Goal: Check status: Check status

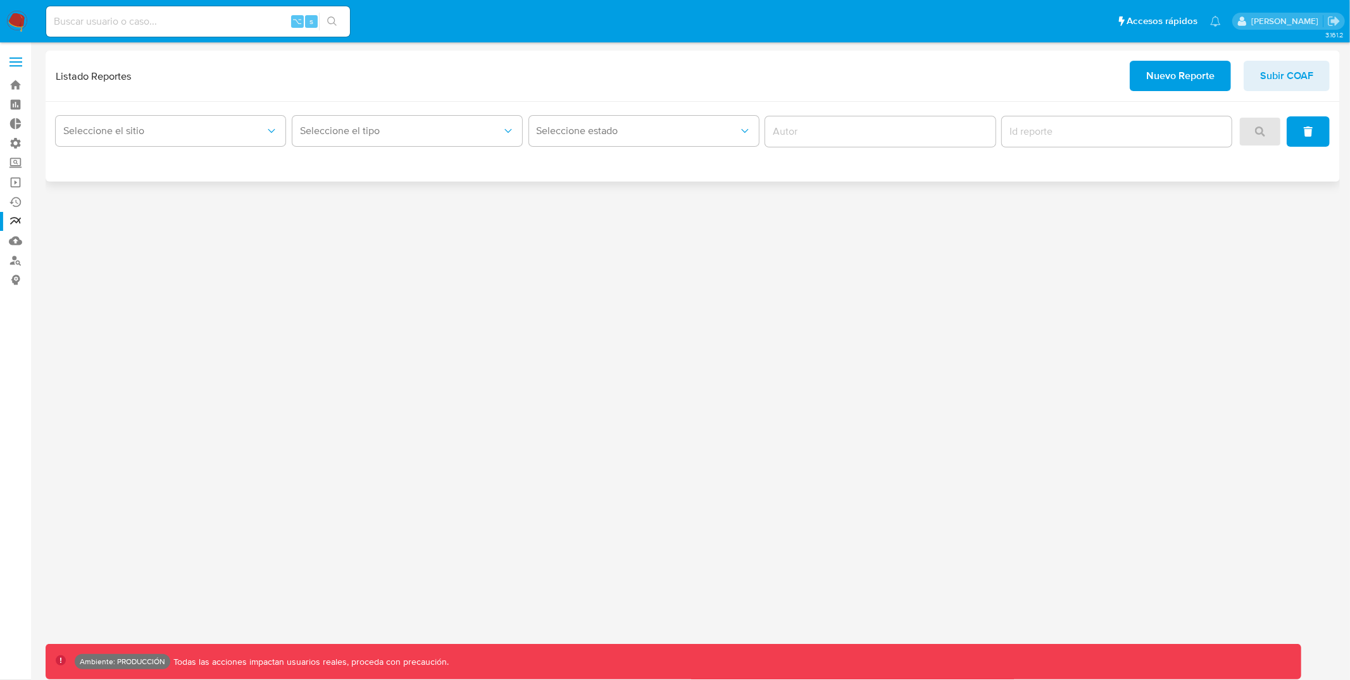
click at [287, 125] on div "Seleccione el sitio Seleccione el tipo Seleccione estado" at bounding box center [693, 131] width 1274 height 39
click at [253, 134] on span "Seleccione el sitio" at bounding box center [164, 131] width 202 height 13
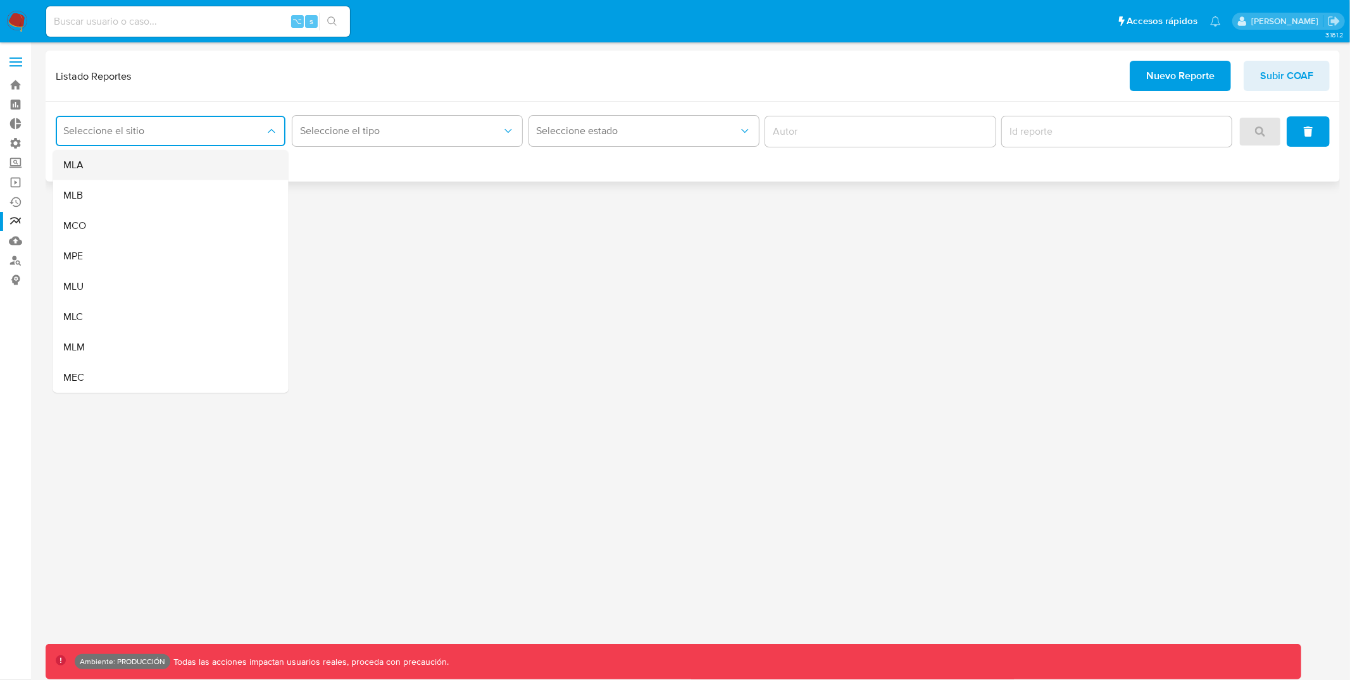
click at [218, 159] on div "MLA" at bounding box center [167, 165] width 208 height 30
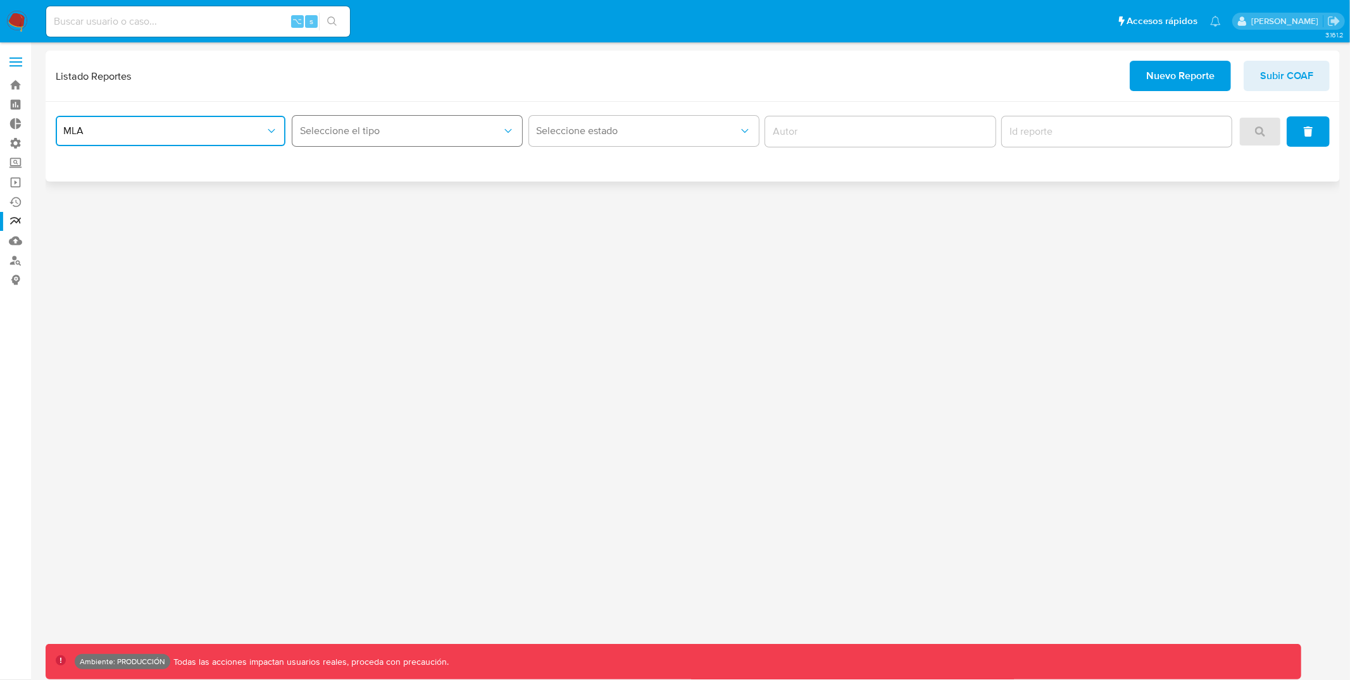
click at [386, 132] on span "Seleccione el tipo" at bounding box center [401, 131] width 202 height 13
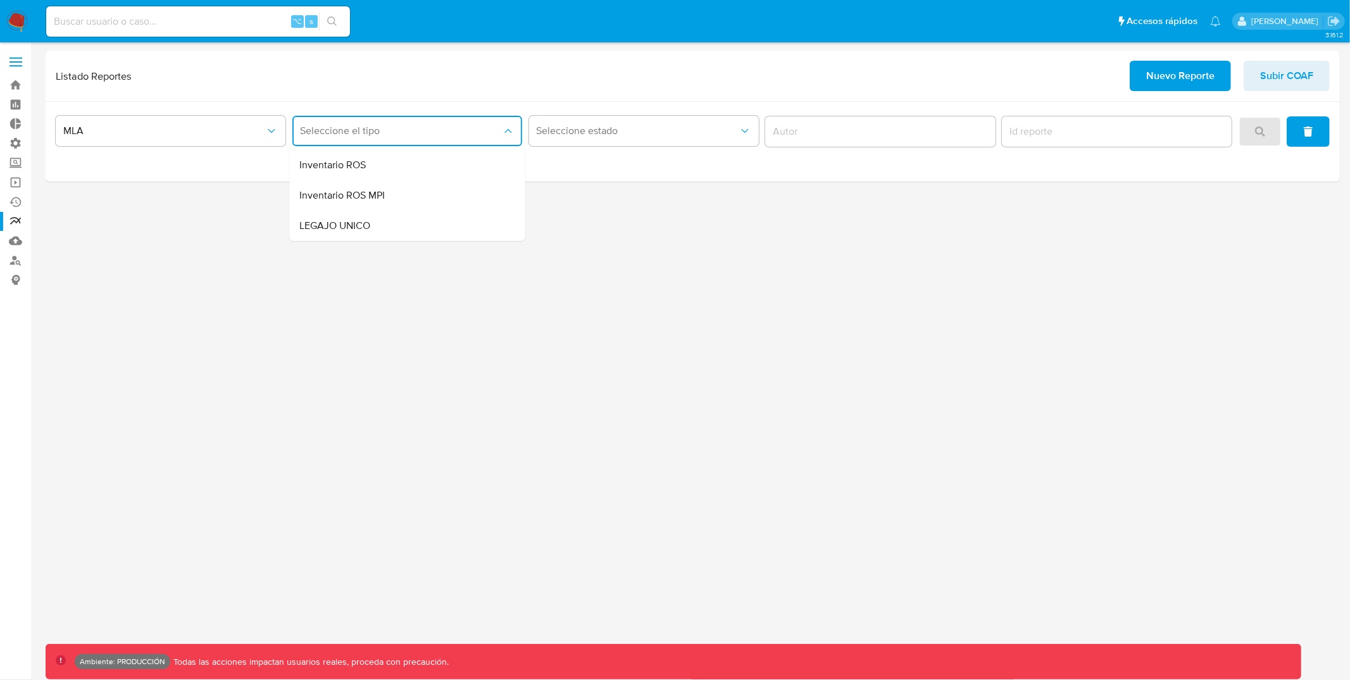
click at [887, 399] on div "3.161.2 Ambiente: PRODUCCIÓN Todas las acciones impactan usuarios reales, proce…" at bounding box center [693, 361] width 1294 height 621
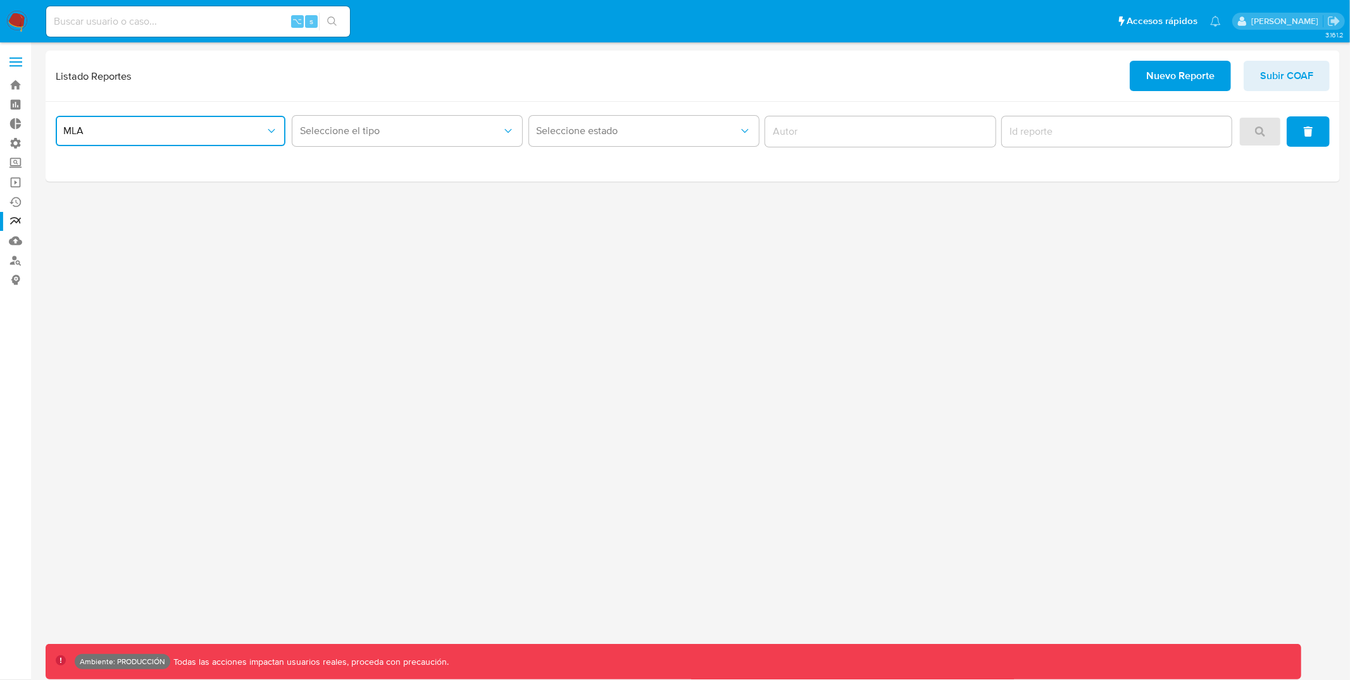
click at [237, 141] on button "MLA" at bounding box center [171, 131] width 230 height 30
click at [379, 125] on span "Seleccione el tipo" at bounding box center [401, 131] width 202 height 13
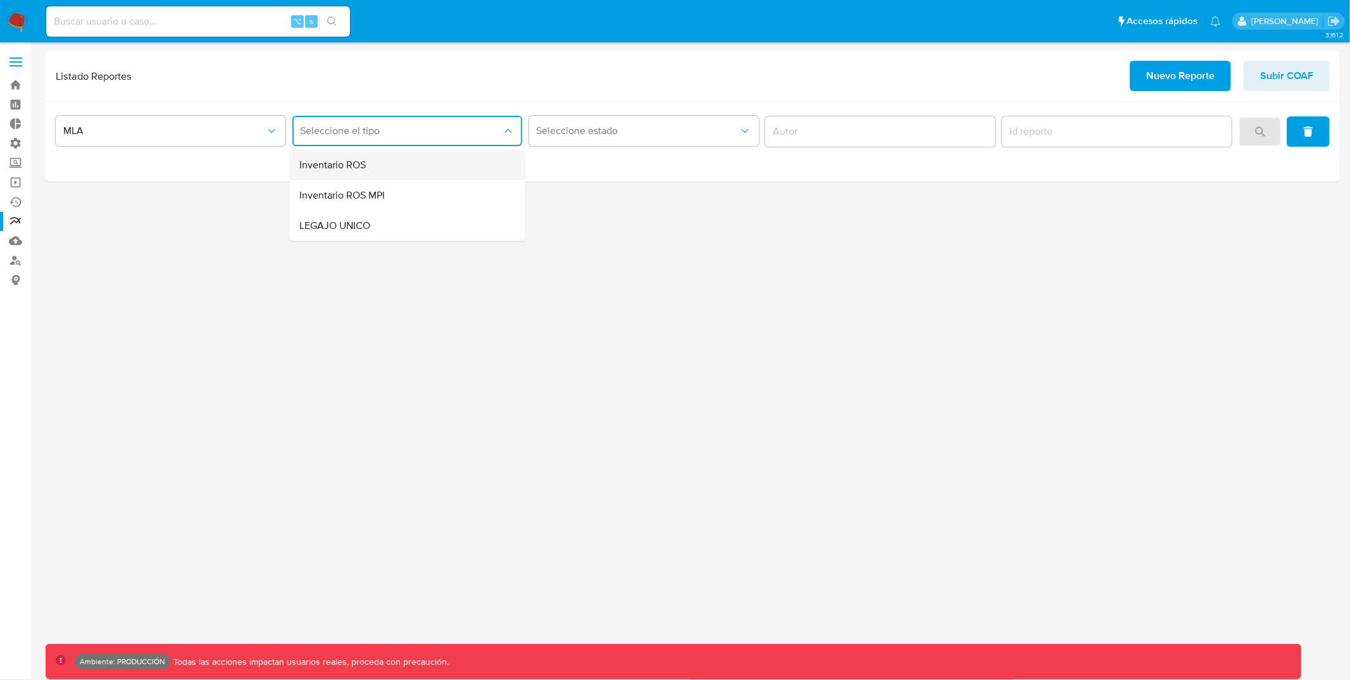
click at [497, 173] on div "Inventario ROS" at bounding box center [403, 165] width 208 height 30
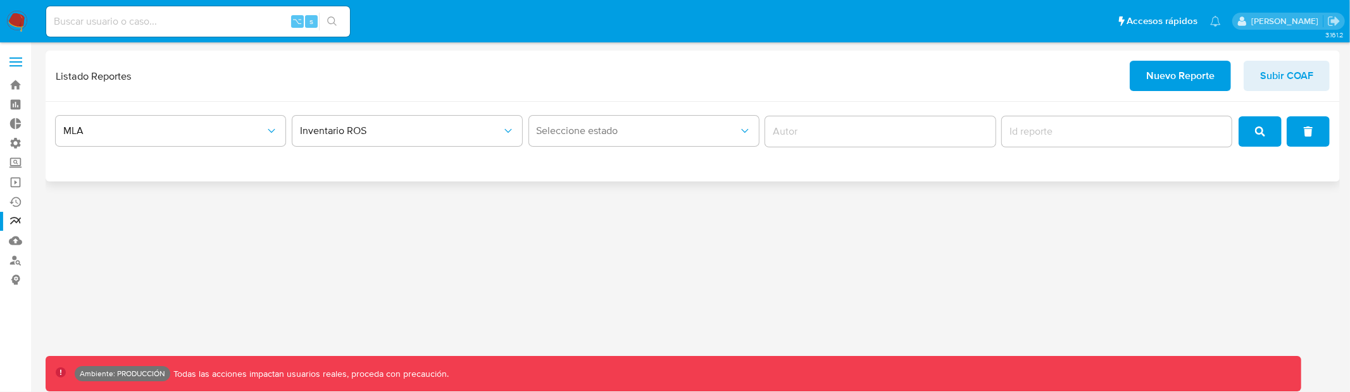
click at [1270, 127] on button "search" at bounding box center [1259, 131] width 43 height 30
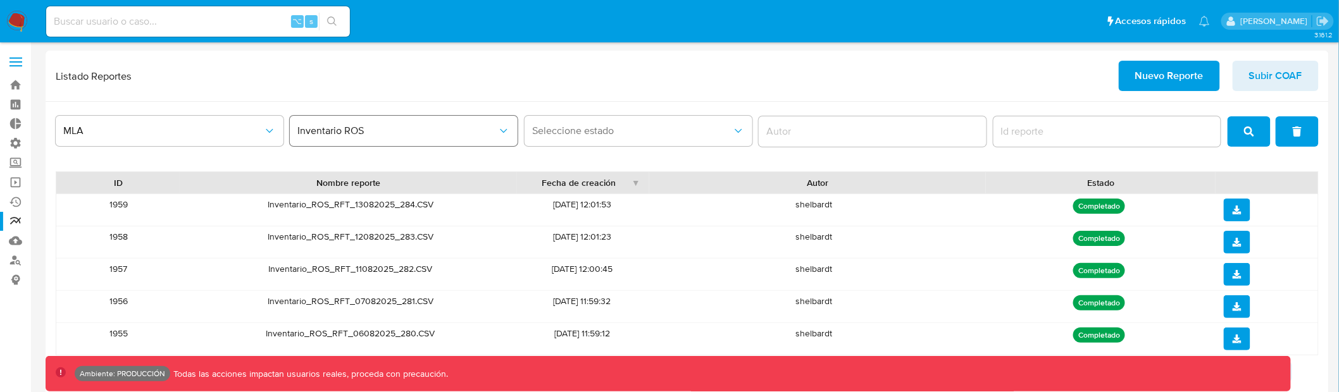
click at [381, 126] on span "Inventario ROS" at bounding box center [397, 131] width 200 height 13
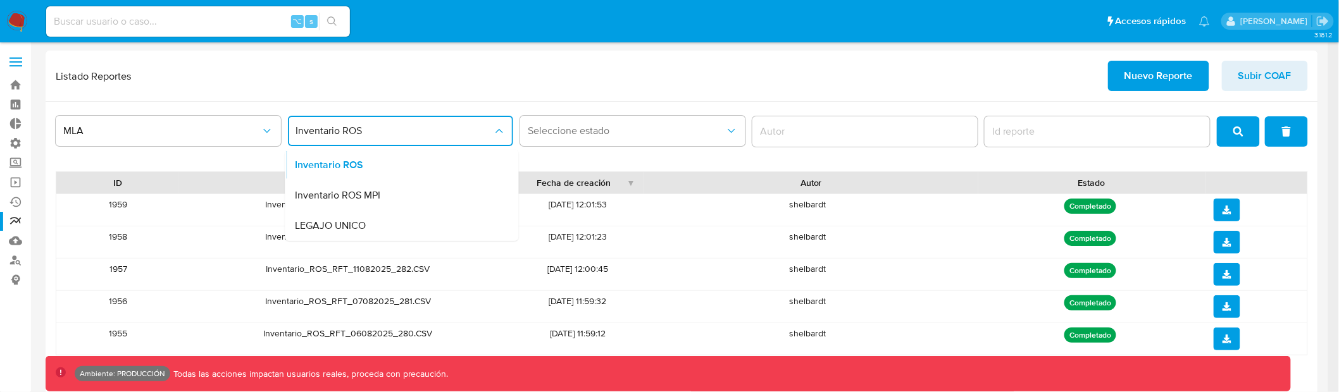
click at [780, 277] on div "shelbardt" at bounding box center [808, 275] width 336 height 32
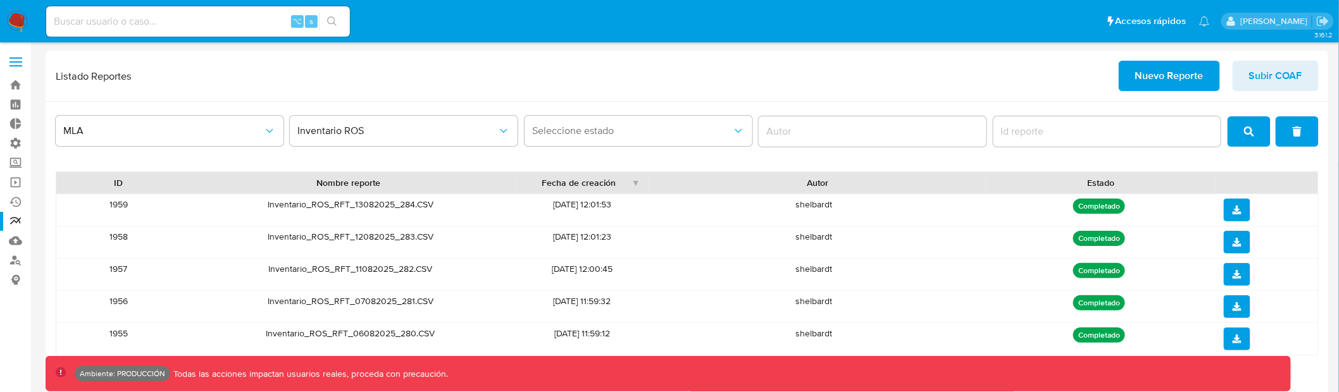
click at [780, 277] on div "shelbardt" at bounding box center [814, 275] width 339 height 32
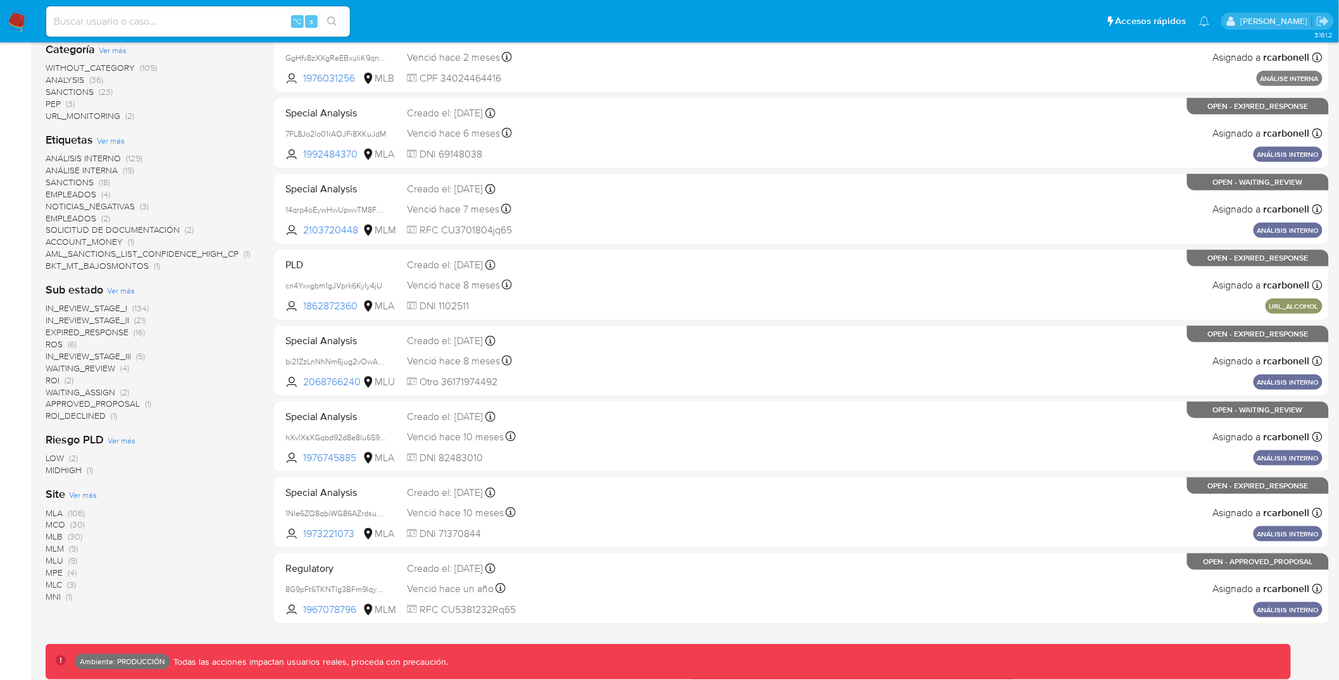
scroll to position [363, 0]
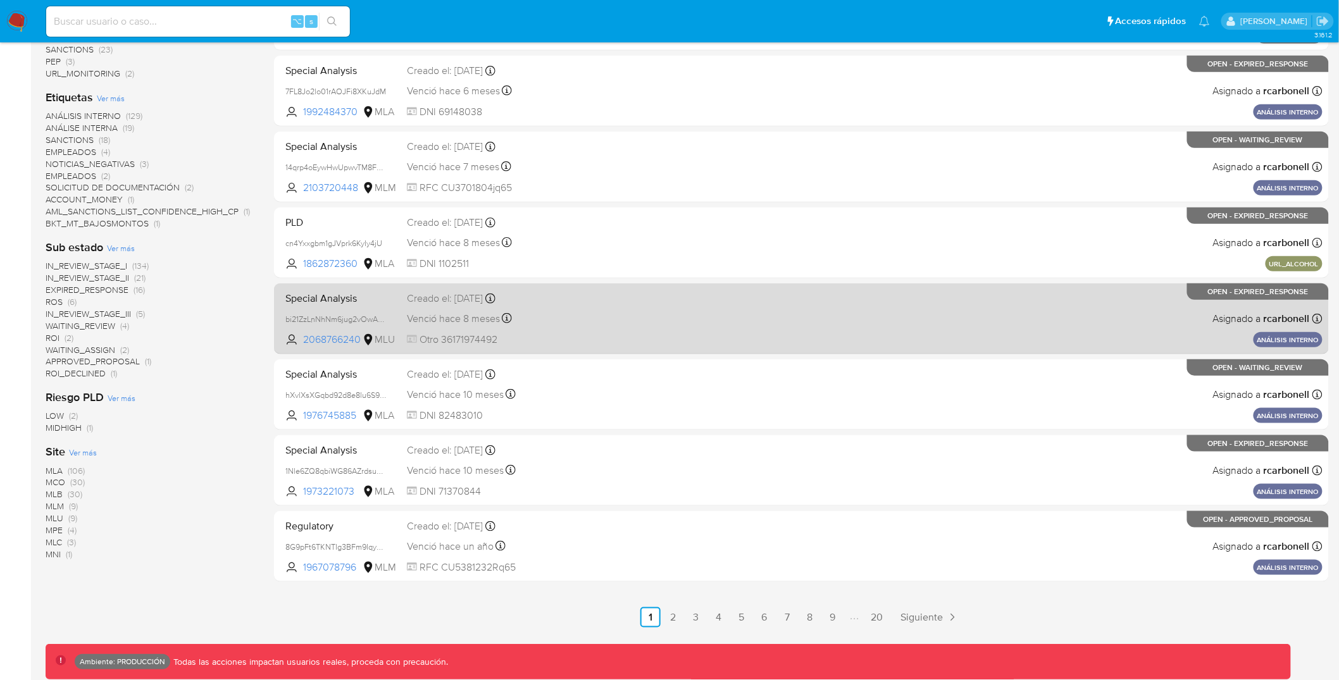
click at [711, 289] on div "Special Analysis bi21ZzLnNhNm6jug2vOwALLu 2068766240 MLU Creado el: 30/10/2024 …" at bounding box center [801, 319] width 1042 height 64
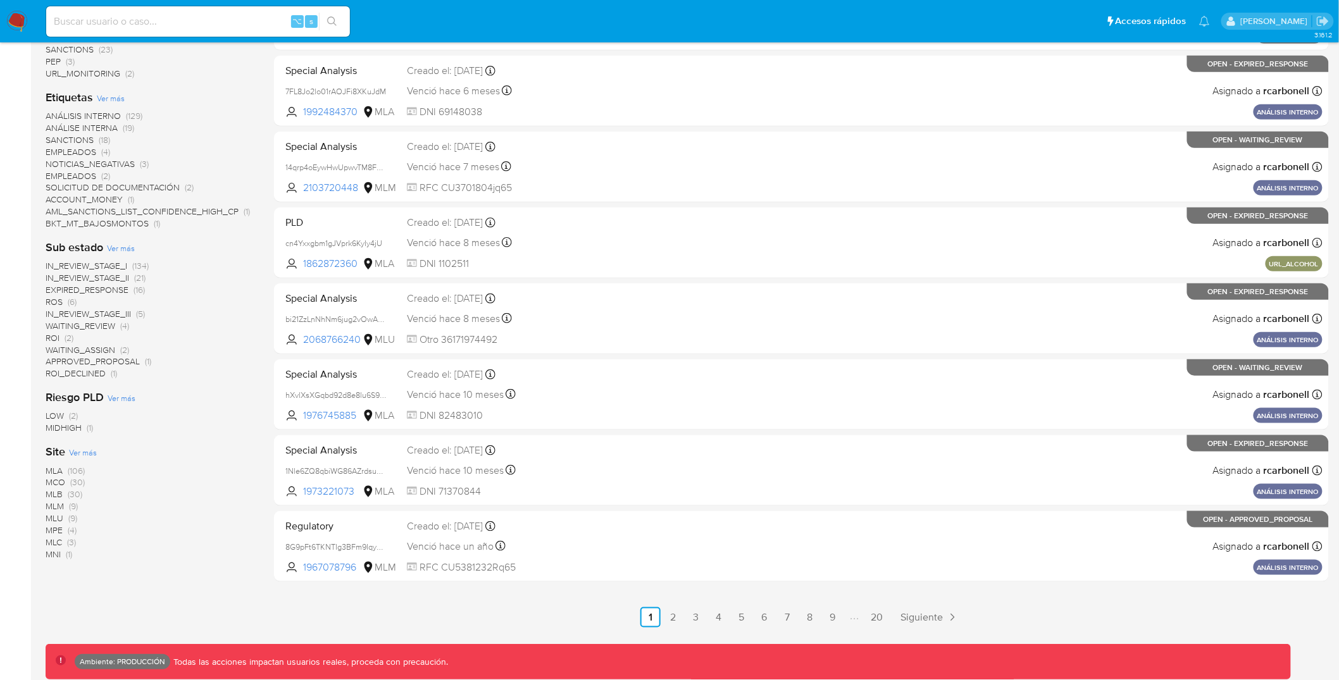
click at [165, 12] on div "⌥ s" at bounding box center [198, 21] width 304 height 30
click at [166, 20] on input at bounding box center [198, 21] width 304 height 16
paste input "320211707"
type input "320211707"
click at [336, 24] on icon "search-icon" at bounding box center [332, 21] width 10 height 10
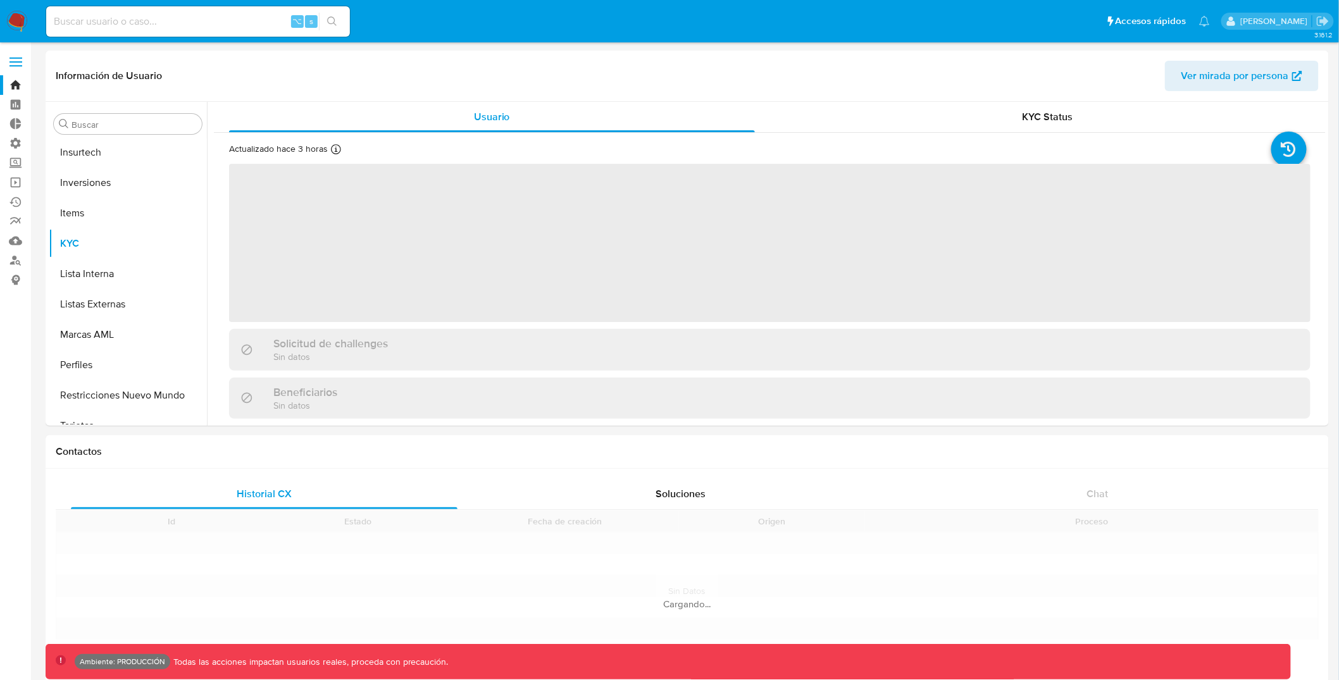
scroll to position [656, 0]
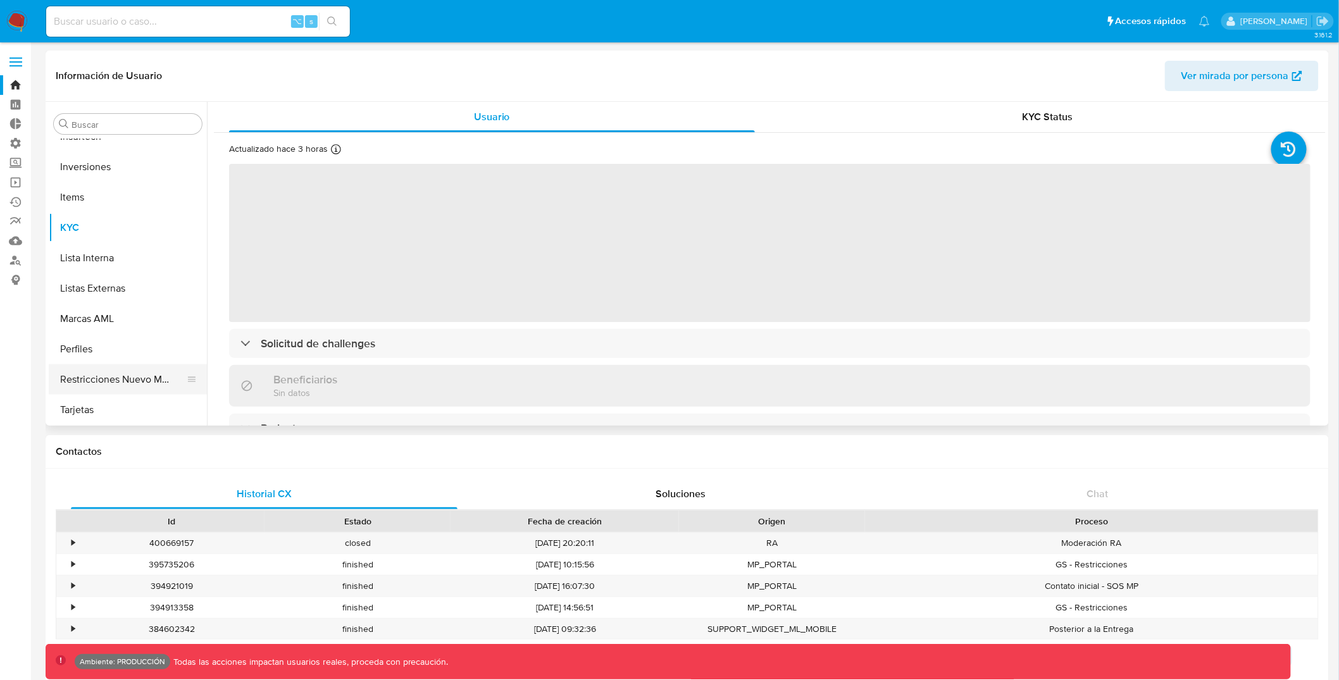
click at [153, 375] on button "Restricciones Nuevo Mundo" at bounding box center [123, 380] width 148 height 30
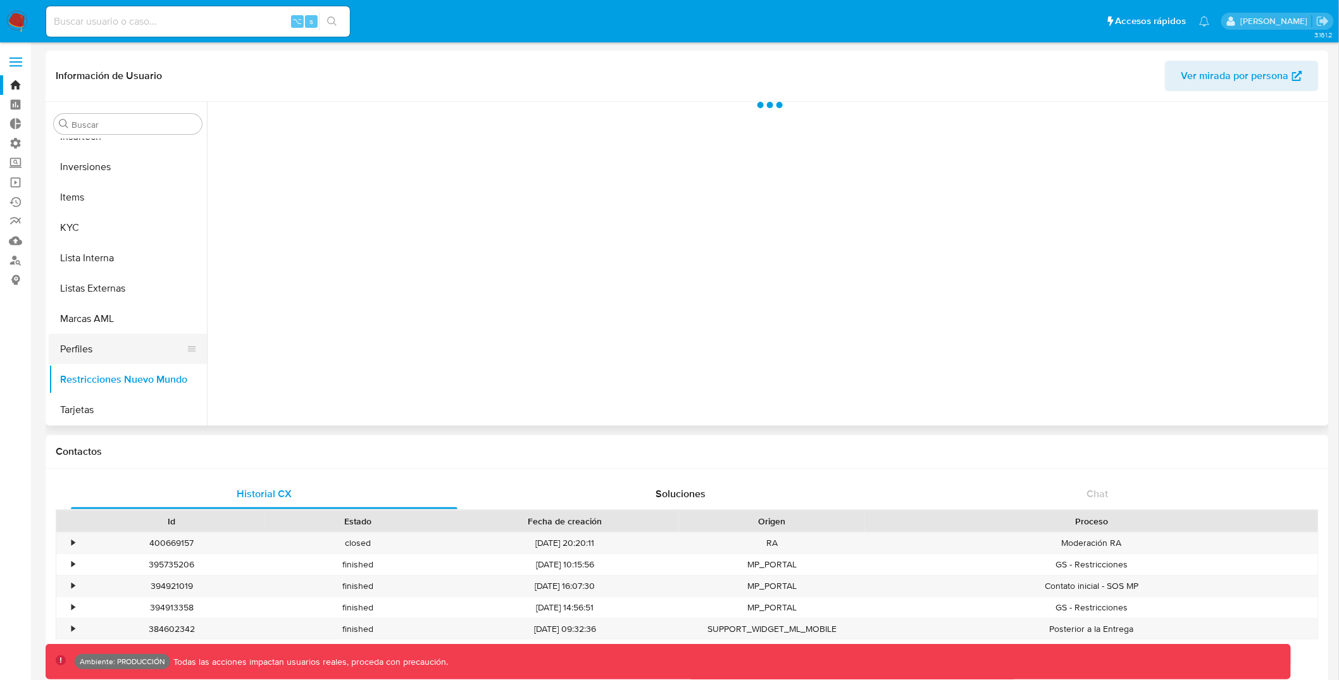
select select "10"
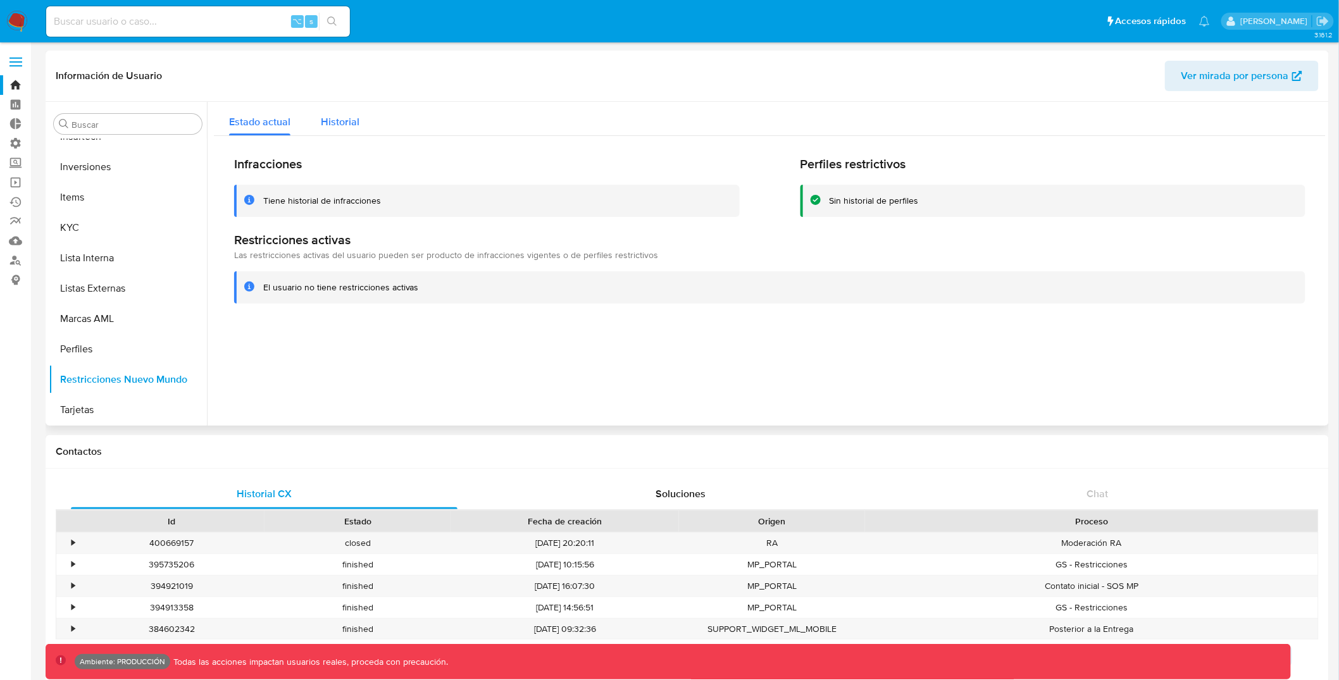
click at [362, 111] on button "Historial" at bounding box center [340, 119] width 69 height 34
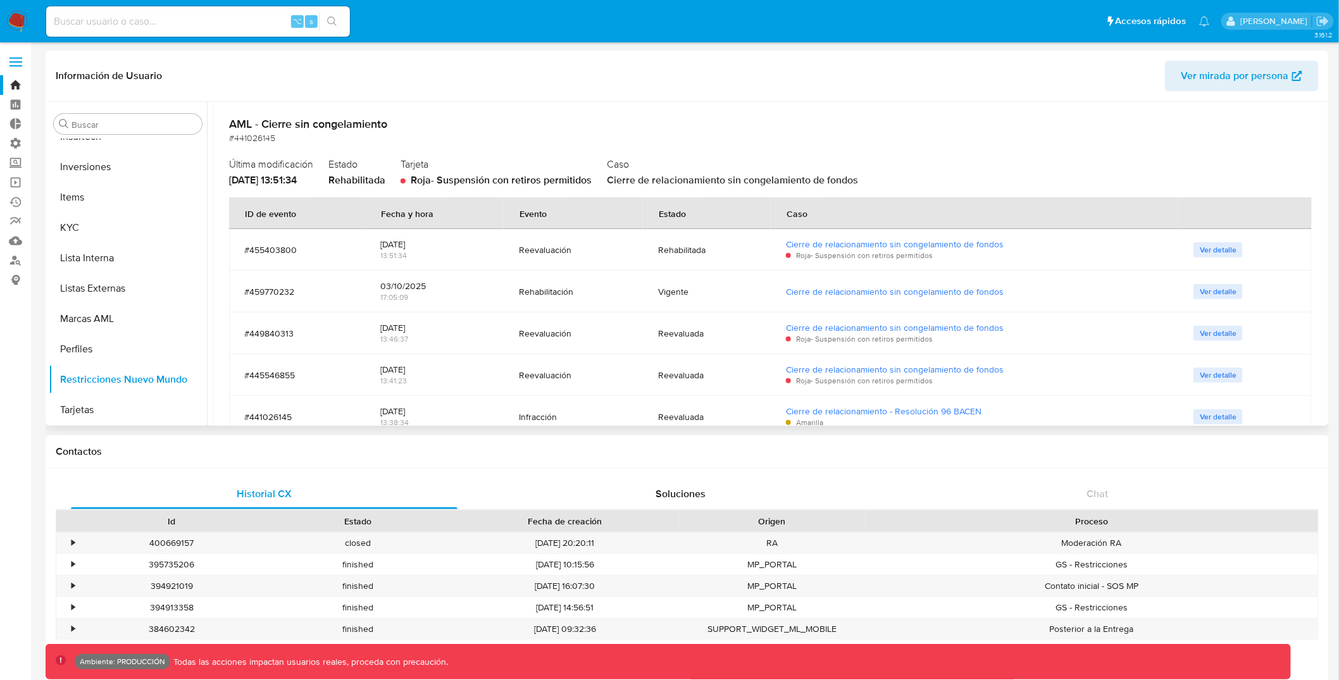
scroll to position [89, 0]
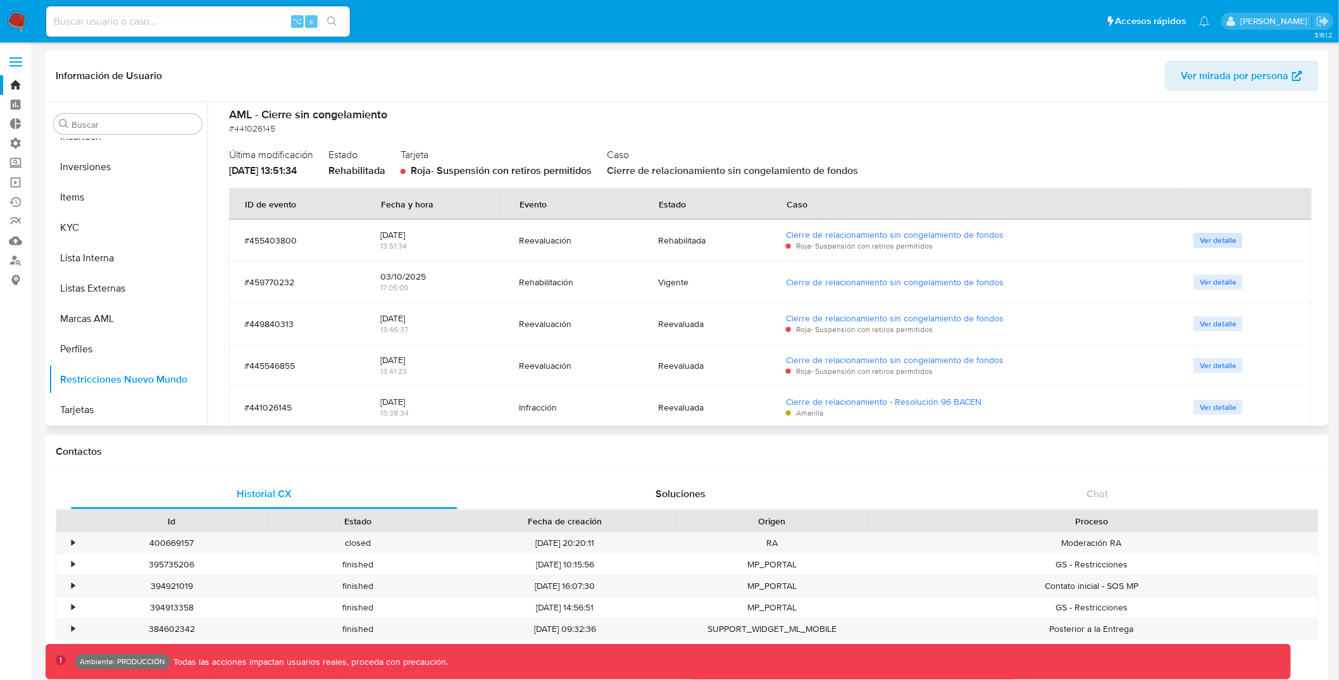
click at [1213, 239] on span "Ver detalle" at bounding box center [1218, 240] width 37 height 13
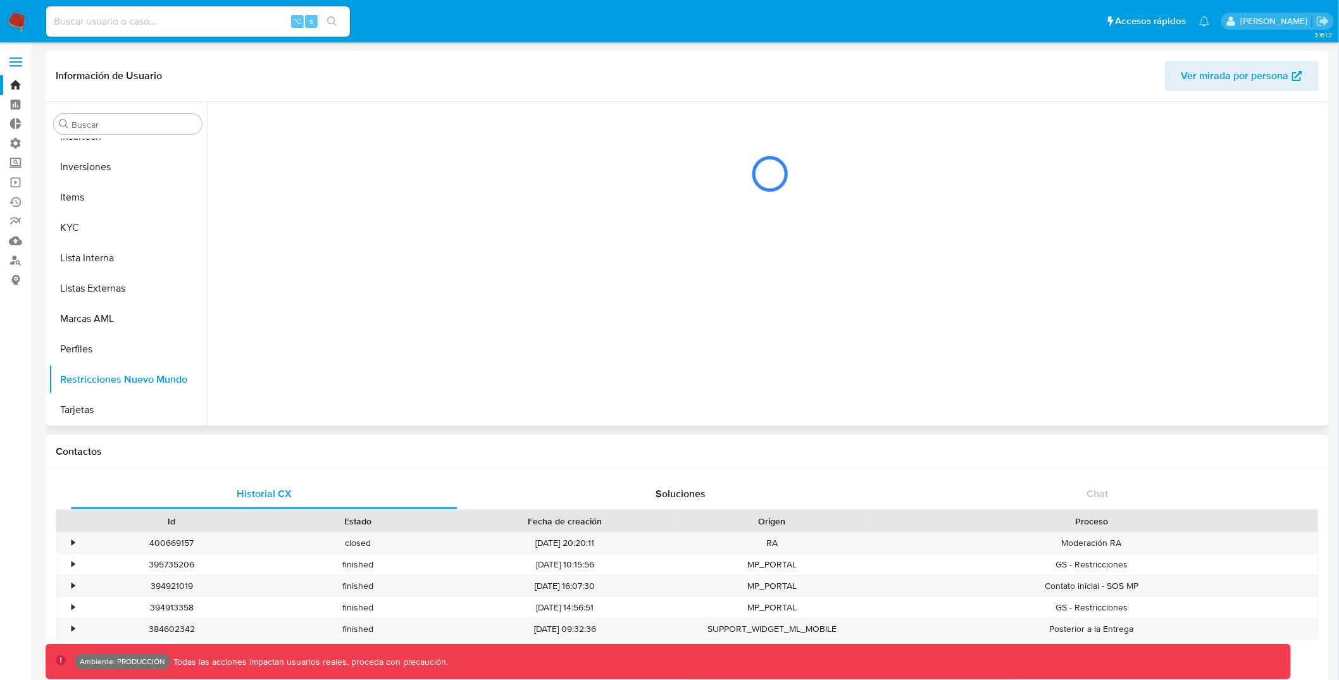
scroll to position [0, 0]
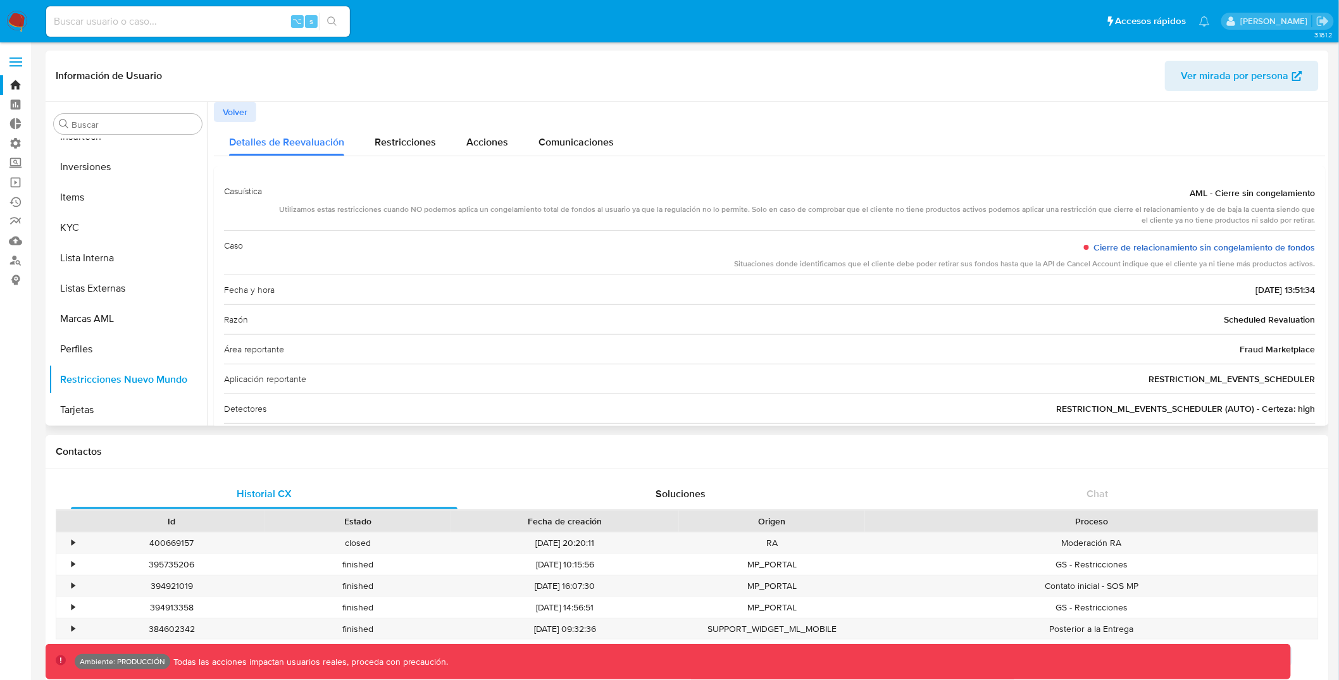
click at [1216, 243] on link "Cierre de relacionamiento sin congelamiento de fondos" at bounding box center [1204, 247] width 221 height 13
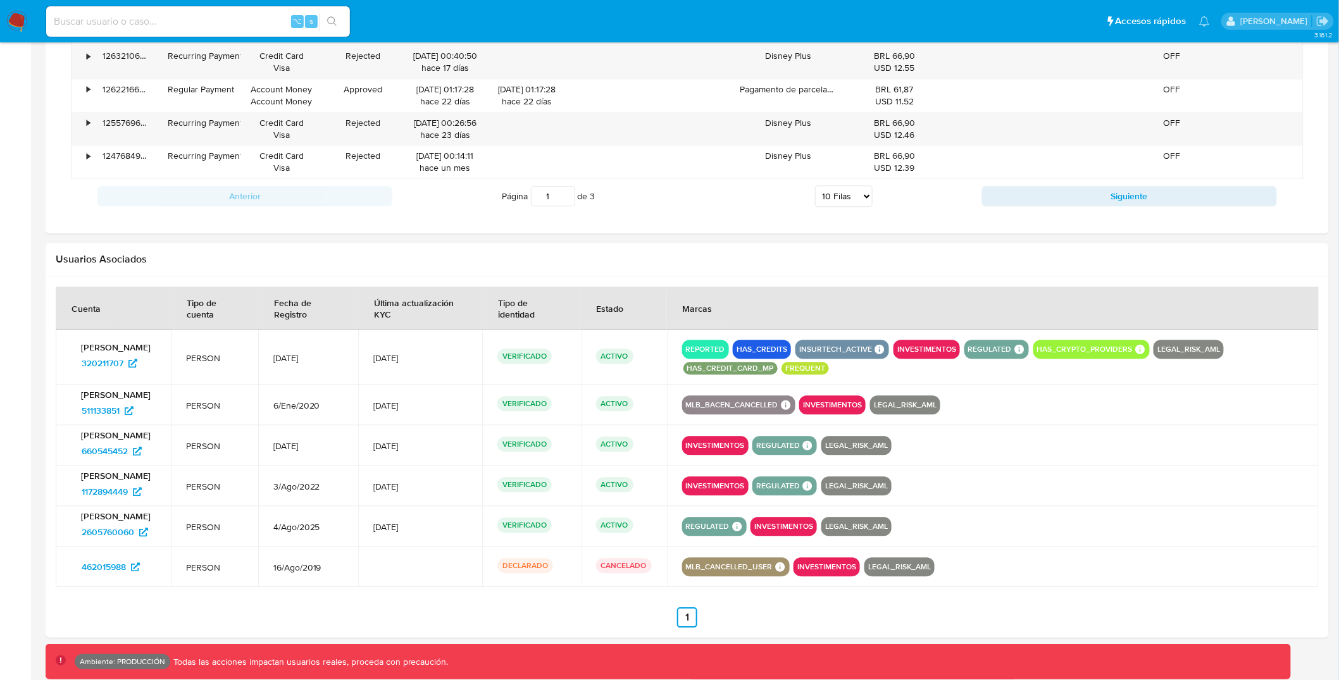
scroll to position [1206, 0]
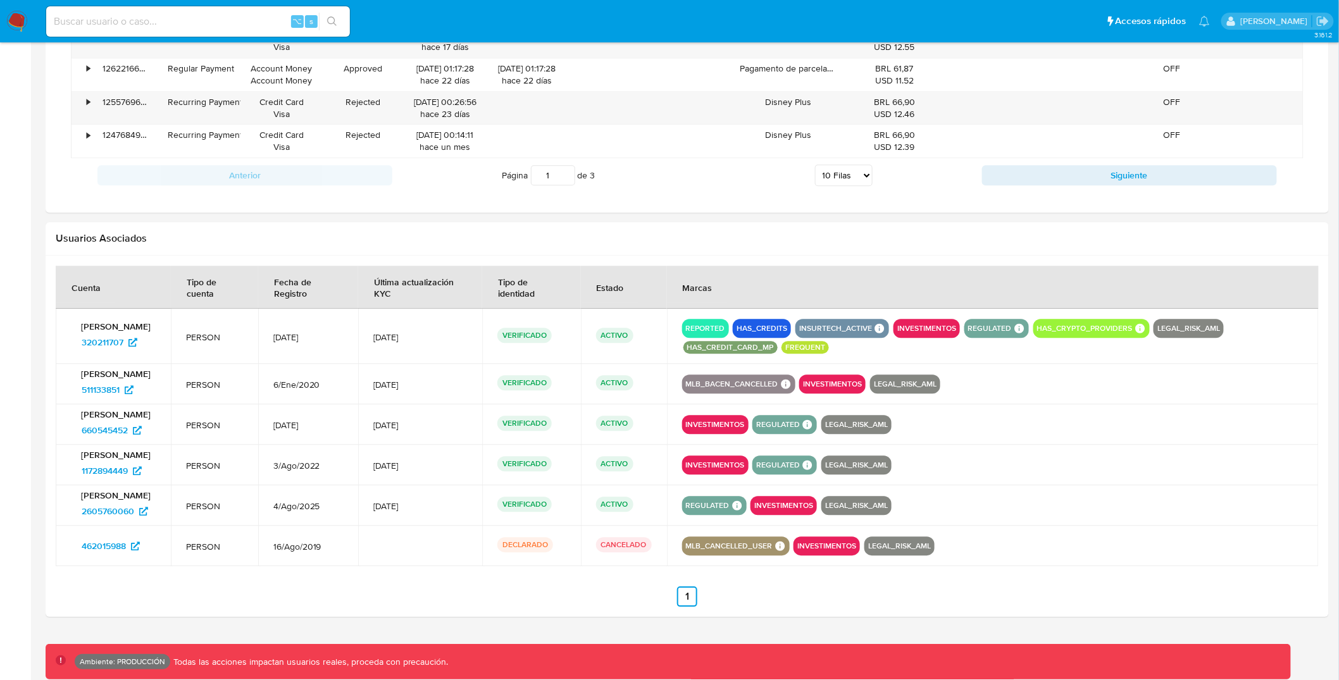
click at [19, 18] on img at bounding box center [17, 22] width 22 height 22
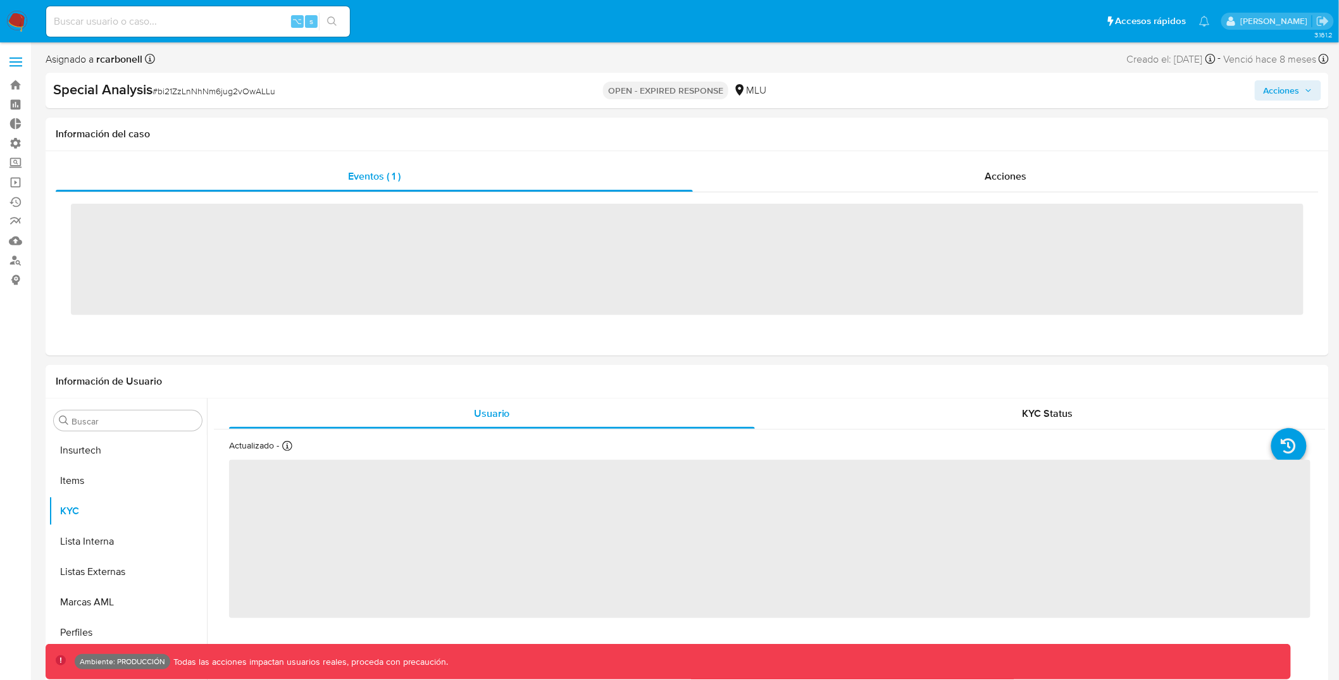
scroll to position [625, 0]
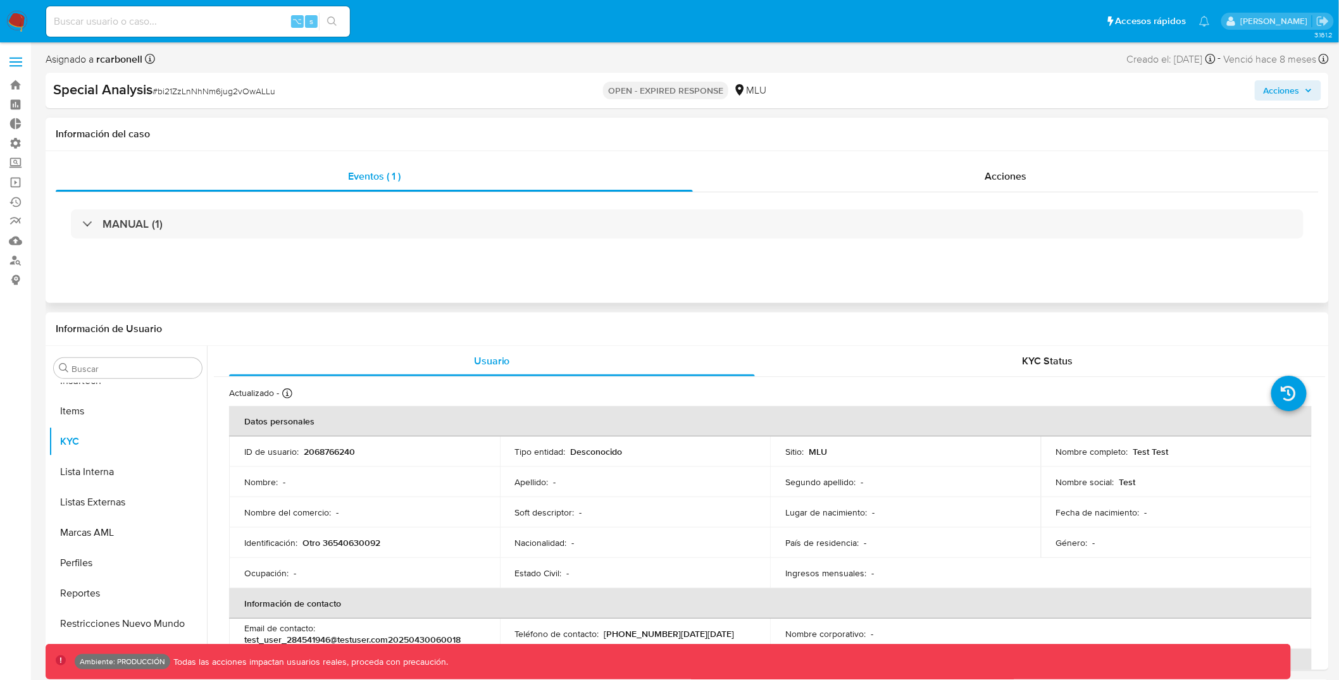
select select "10"
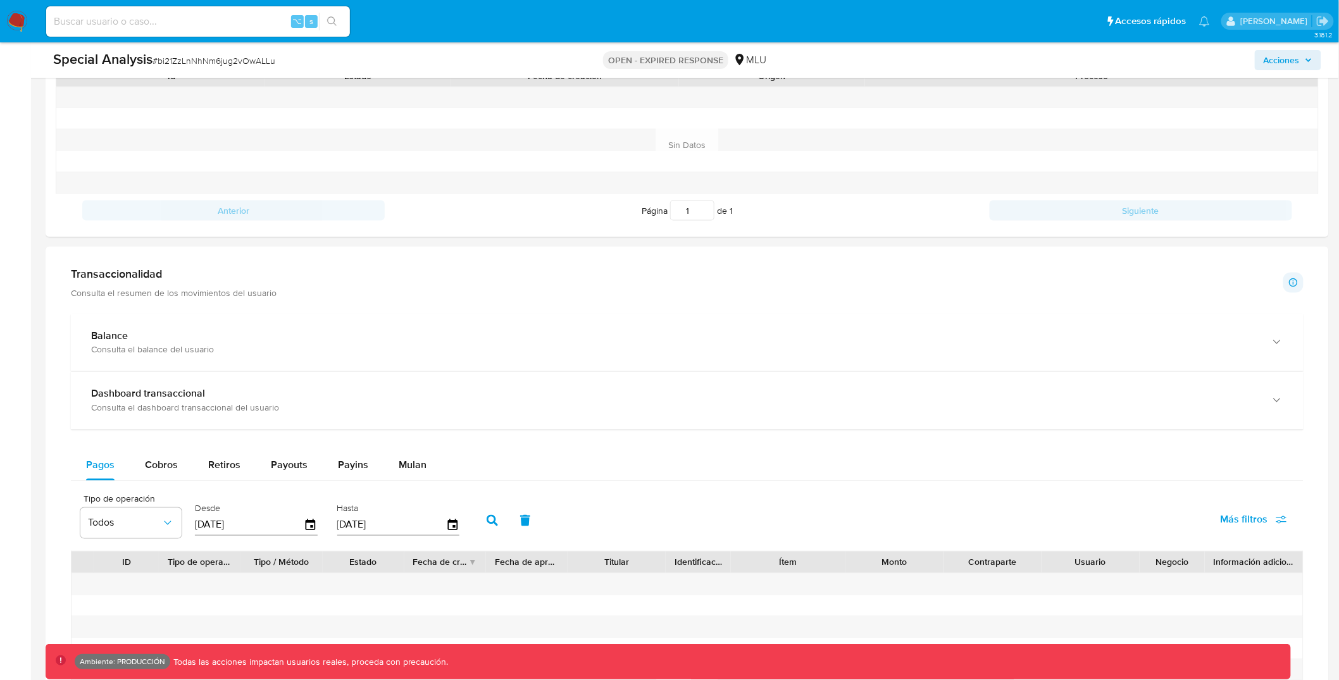
scroll to position [977, 0]
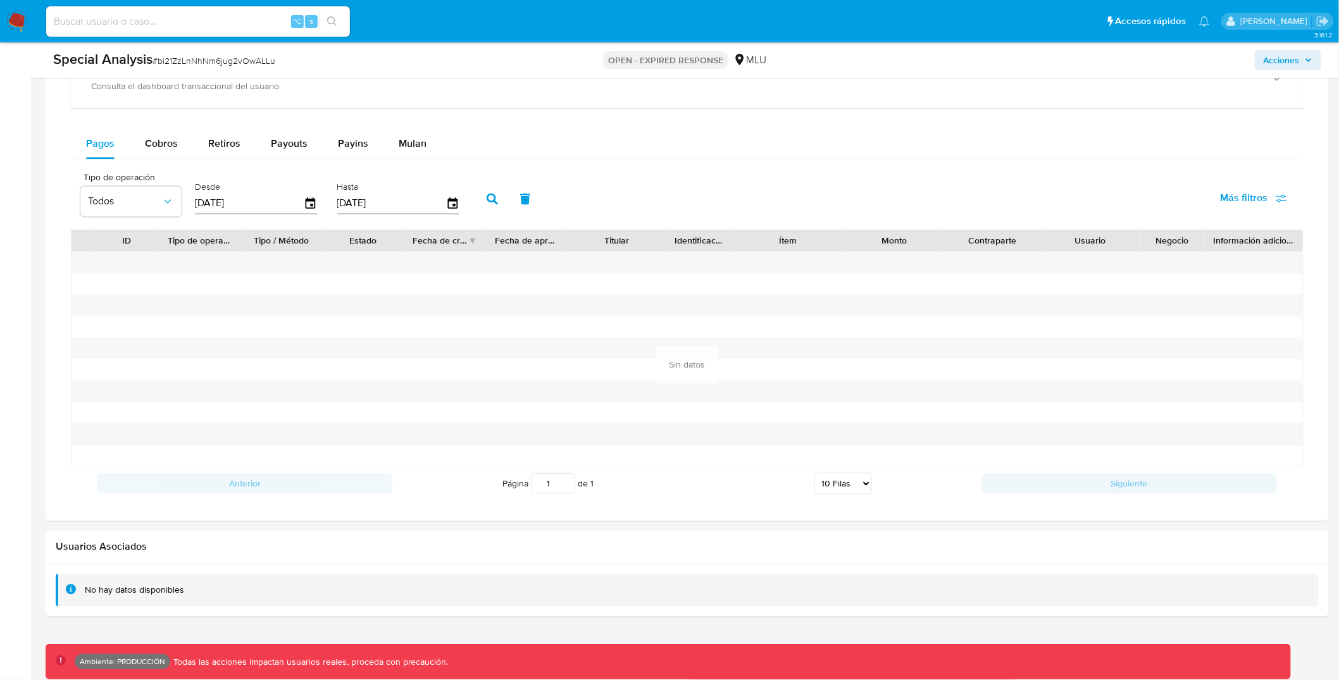
click at [465, 573] on div at bounding box center [687, 591] width 1283 height 53
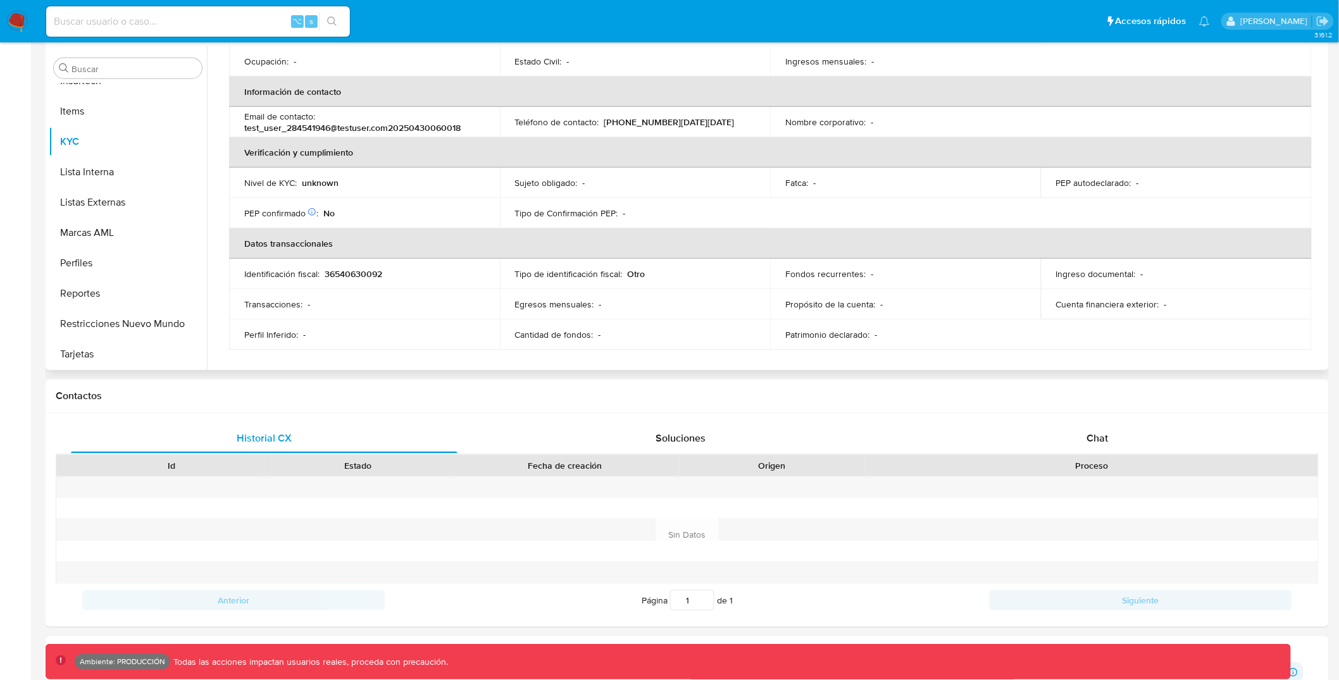
scroll to position [0, 0]
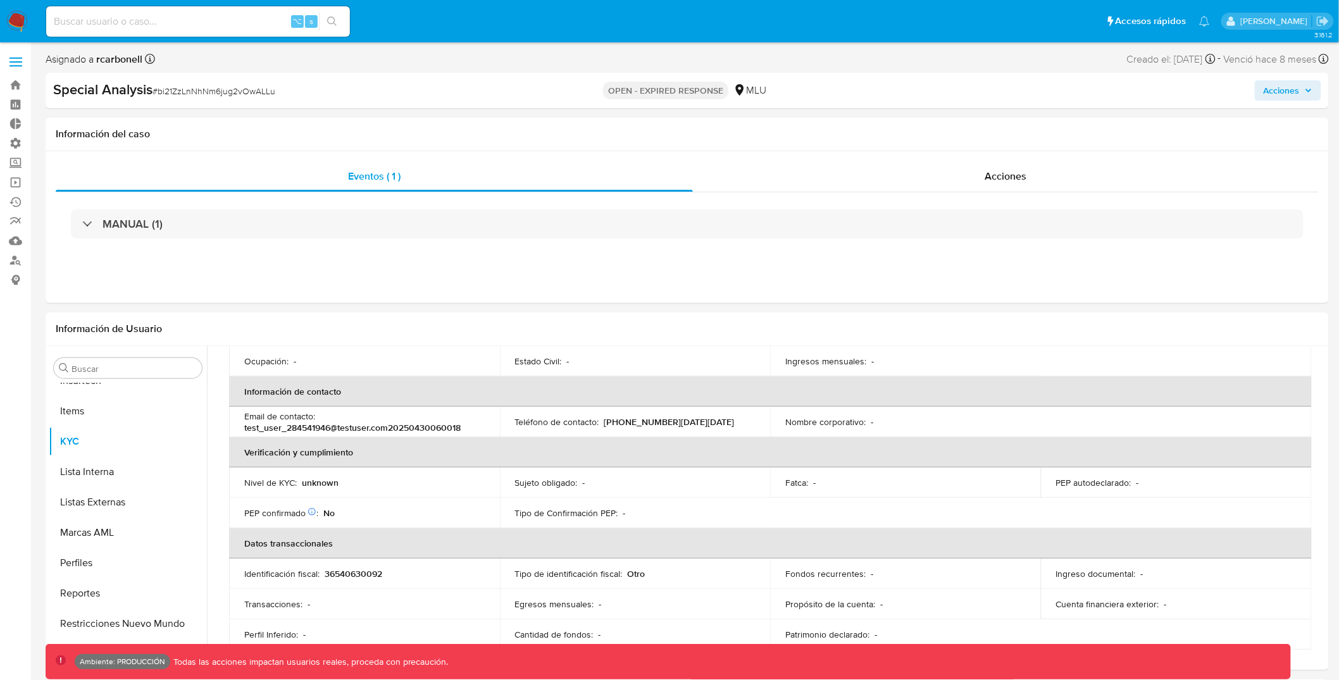
click at [10, 16] on img at bounding box center [17, 22] width 22 height 22
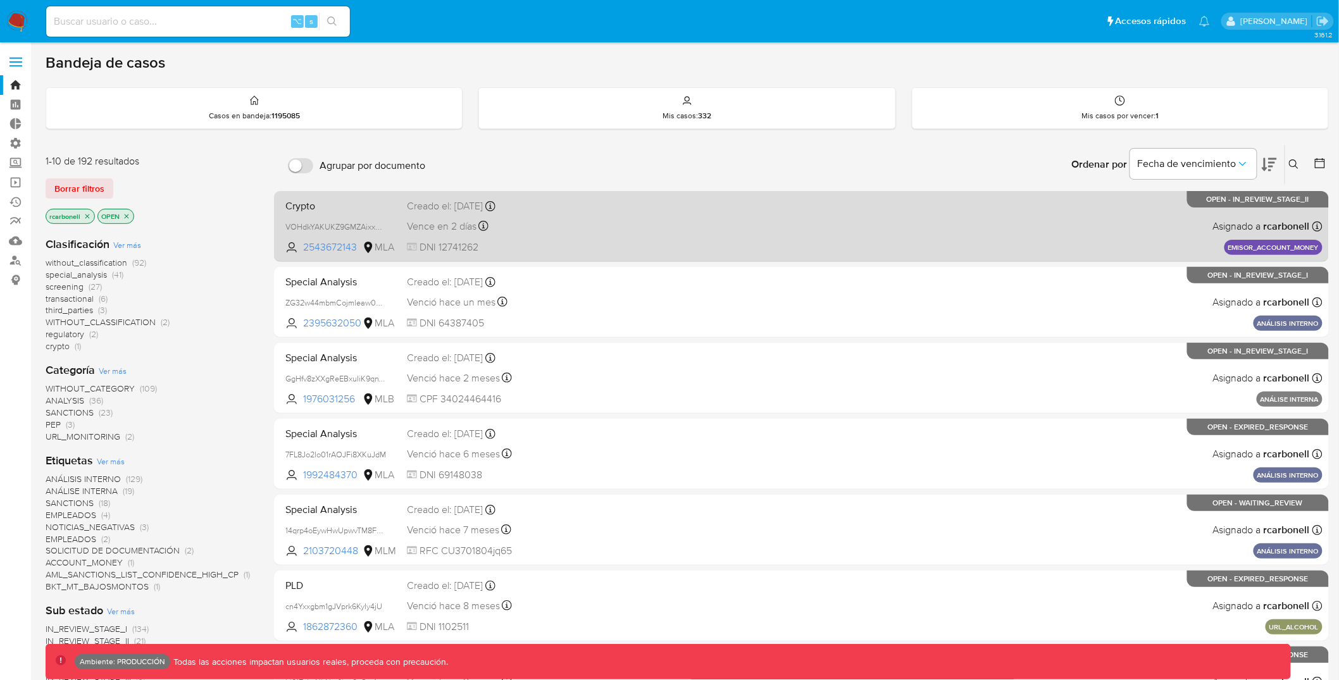
click at [782, 234] on div "Crypto VOHdkYAKUKZ9GMZAixxAuvVb 2543672143 MLA Creado el: [DATE] Creado el: [DA…" at bounding box center [801, 226] width 1042 height 64
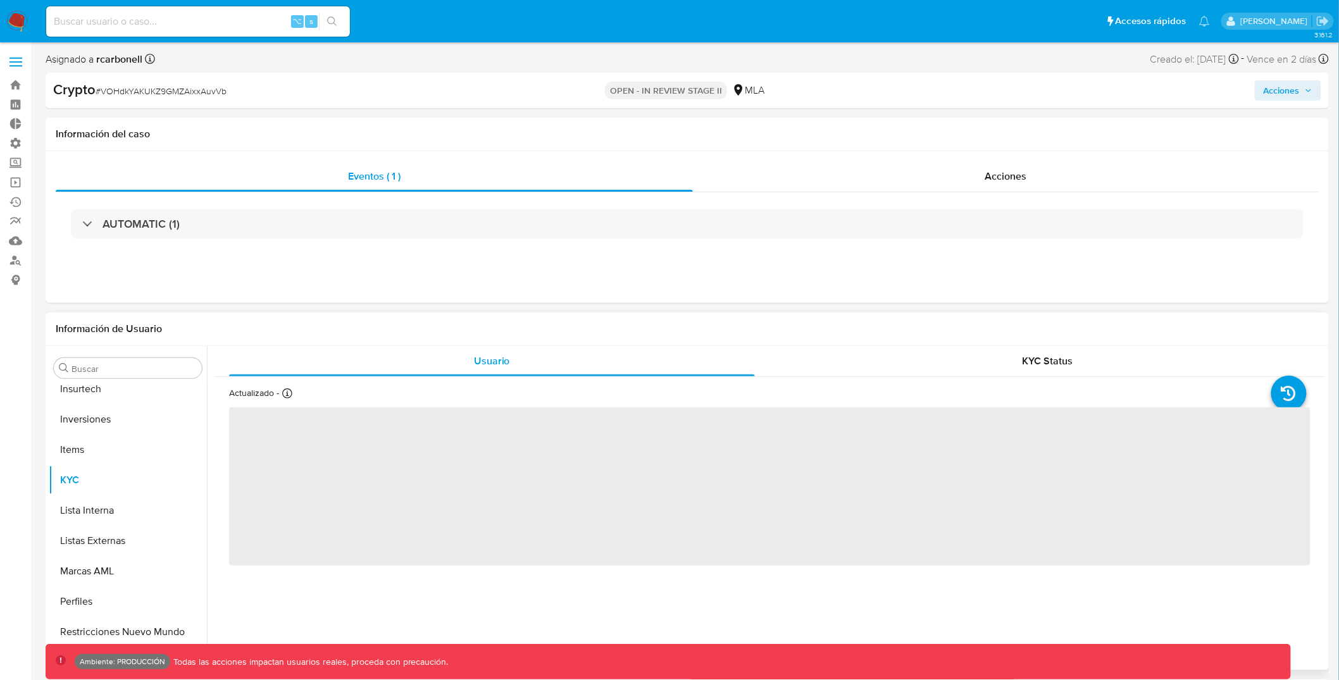
scroll to position [656, 0]
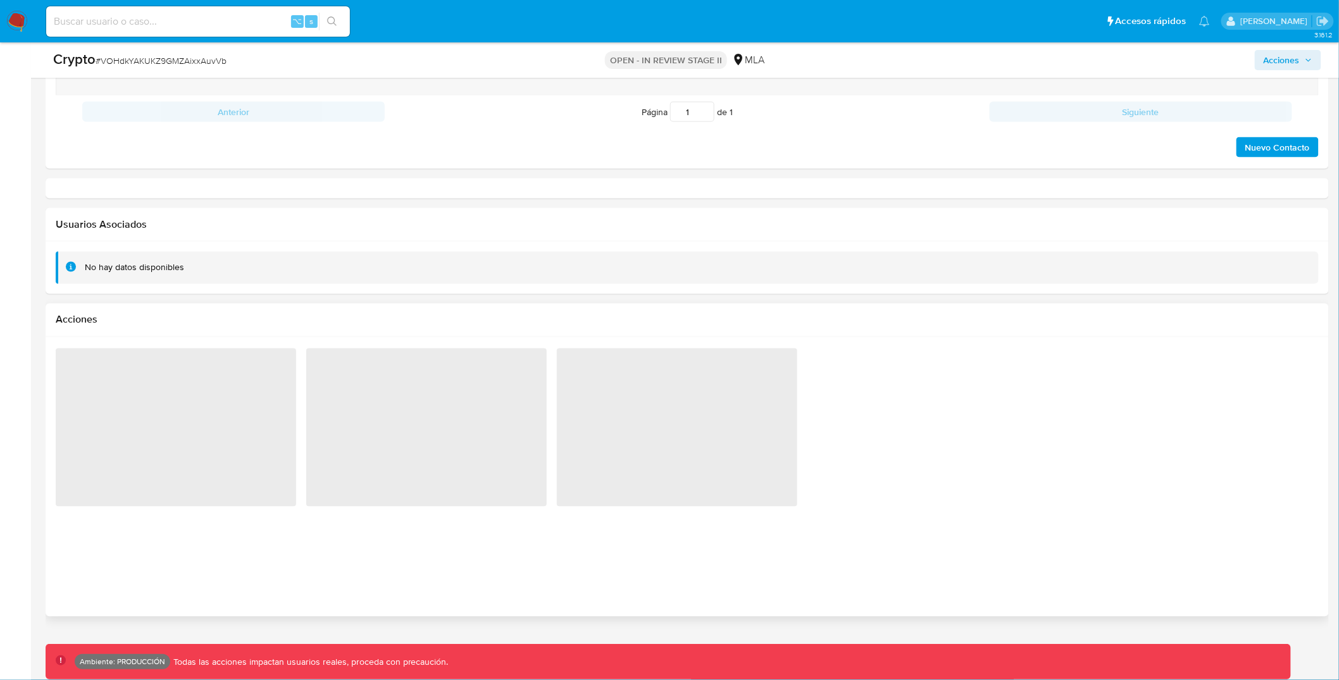
select select "10"
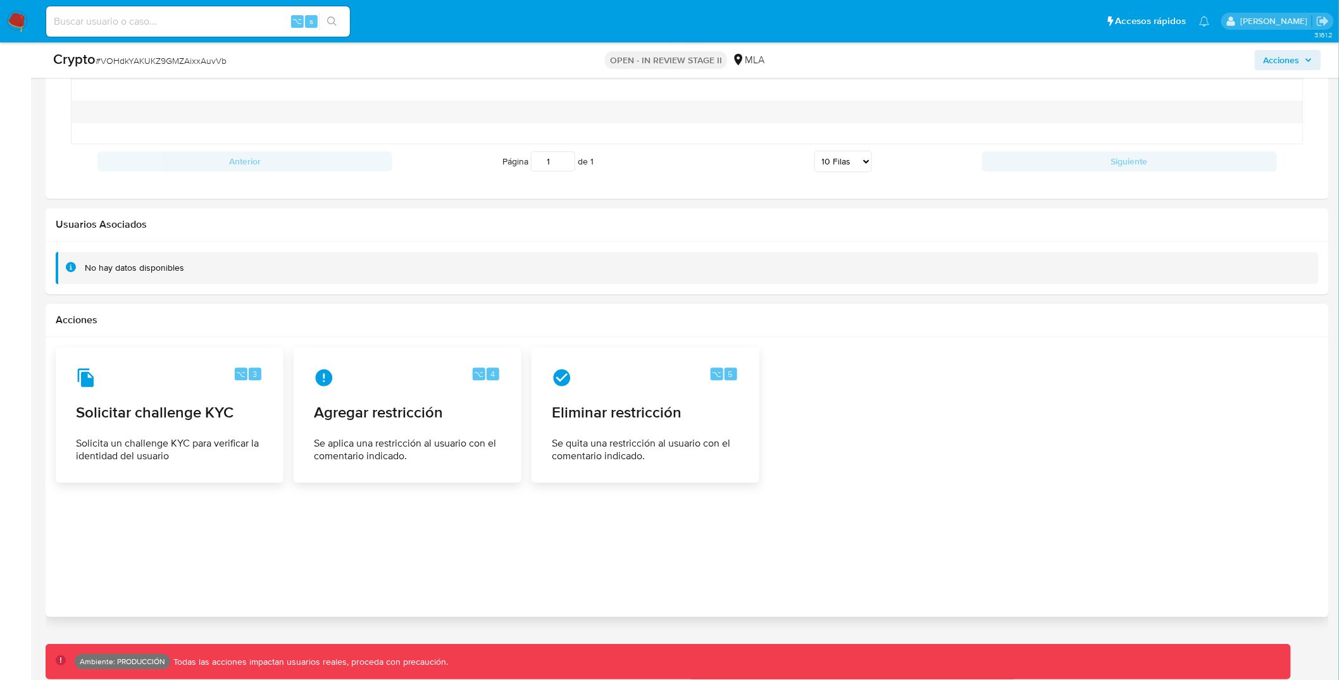
scroll to position [1330, 0]
click at [661, 409] on span "Eliminar restricción" at bounding box center [645, 413] width 186 height 19
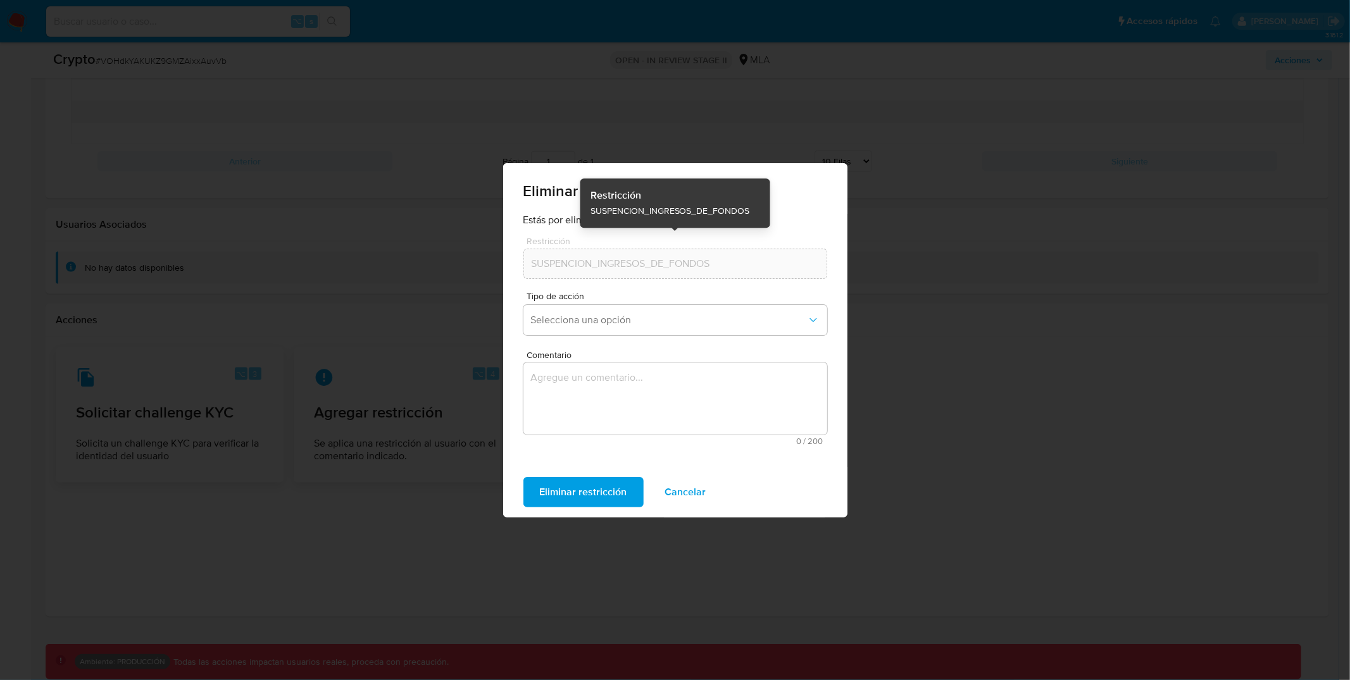
click at [521, 266] on div "Estás por eliminar la siguiente restricción: Restricción SUSPENCION_INGRESOS_DE…" at bounding box center [675, 340] width 344 height 253
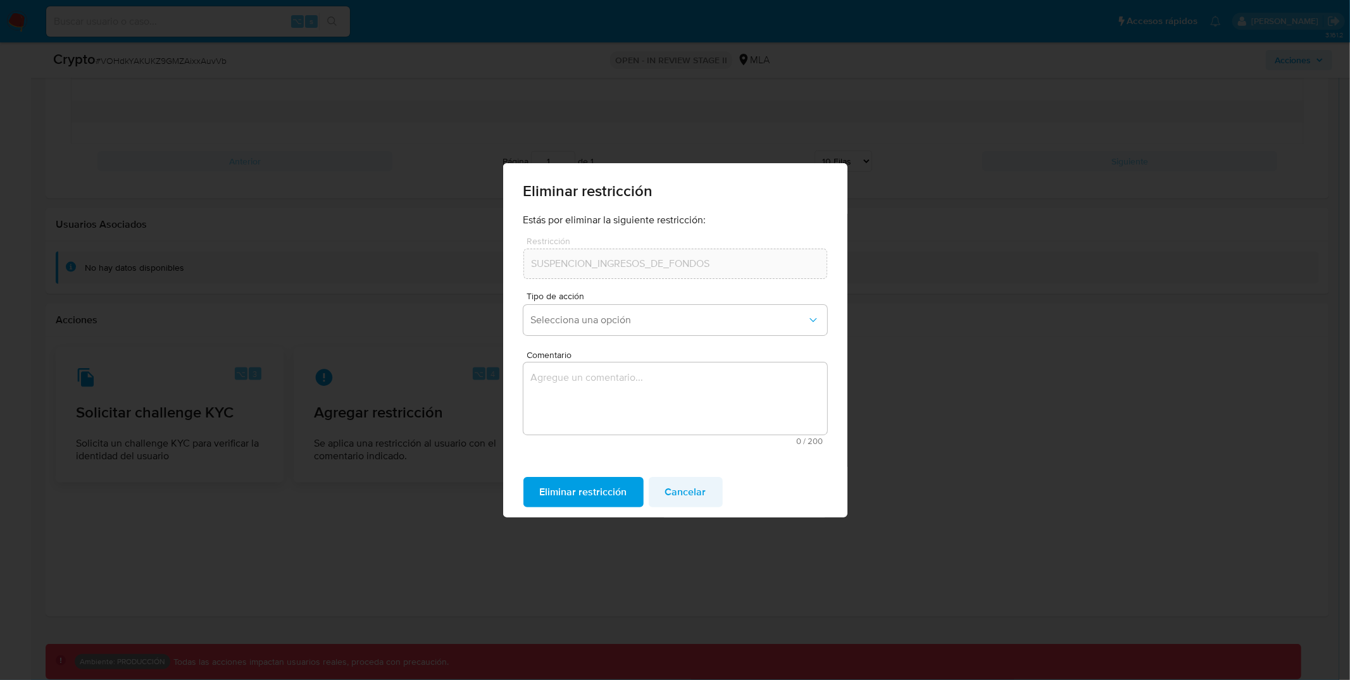
click at [684, 494] on span "Cancelar" at bounding box center [685, 492] width 41 height 28
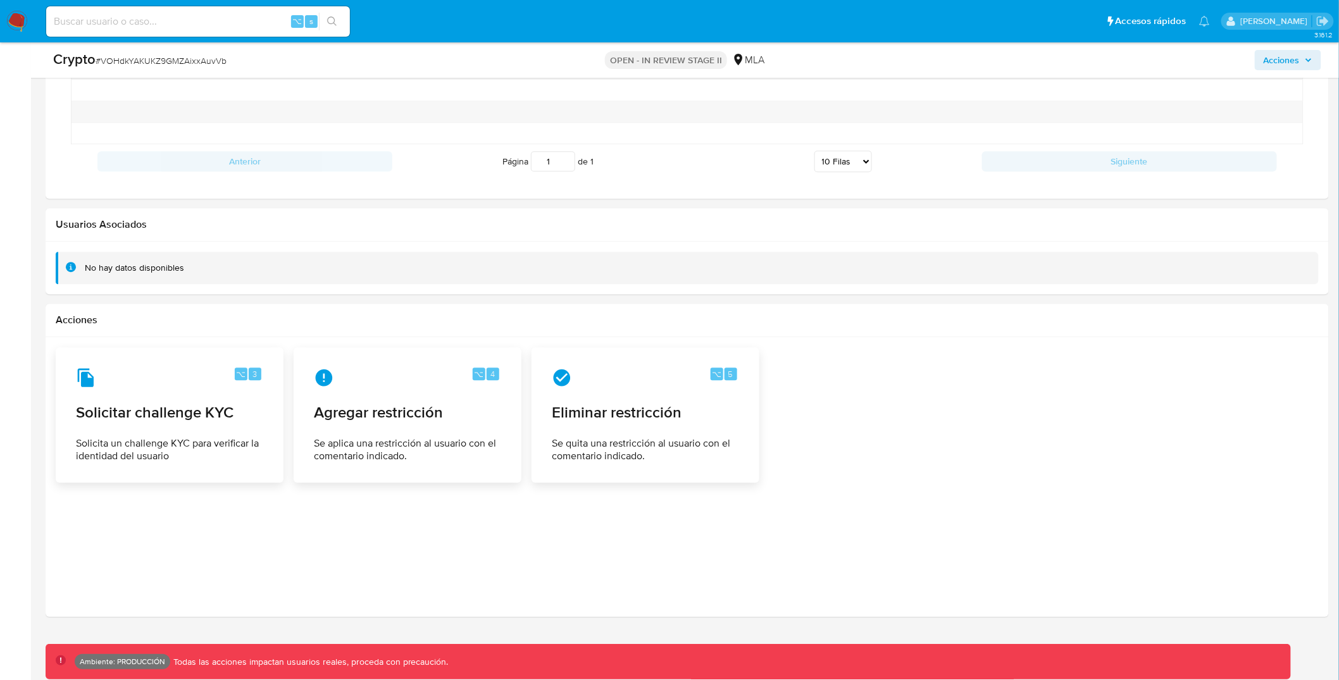
scroll to position [177, 0]
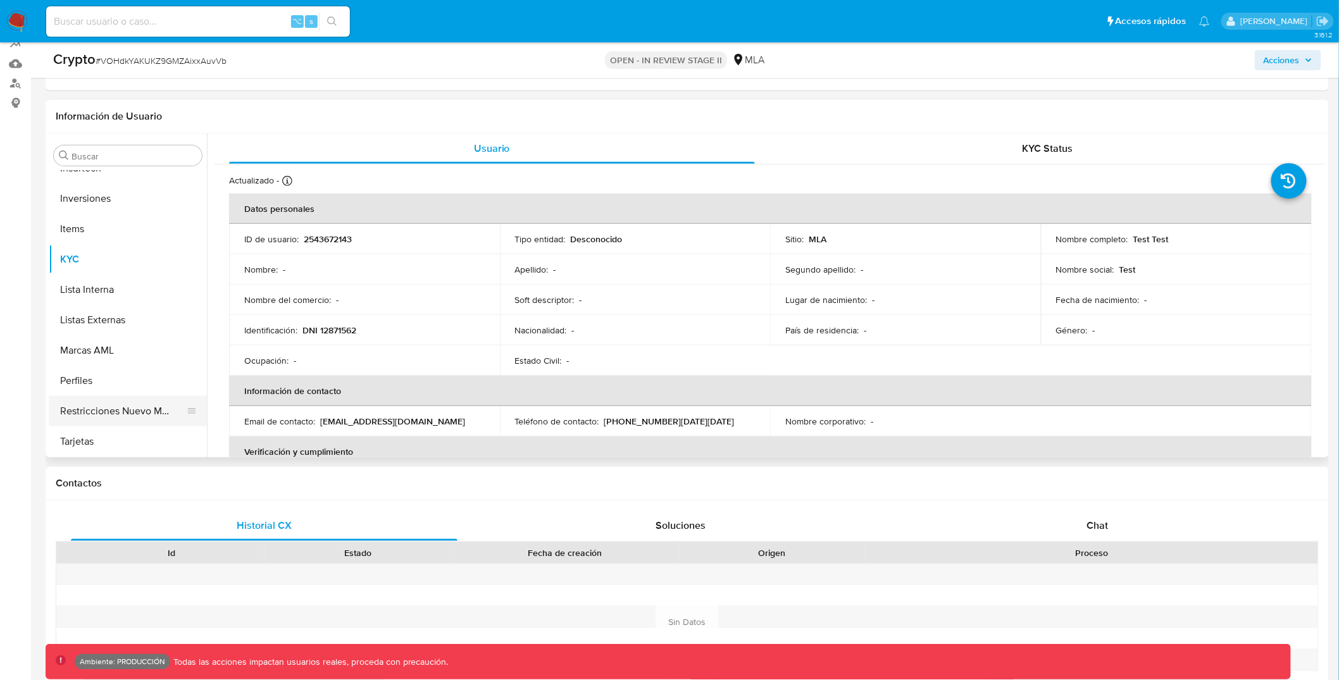
click at [138, 413] on button "Restricciones Nuevo Mundo" at bounding box center [123, 411] width 148 height 30
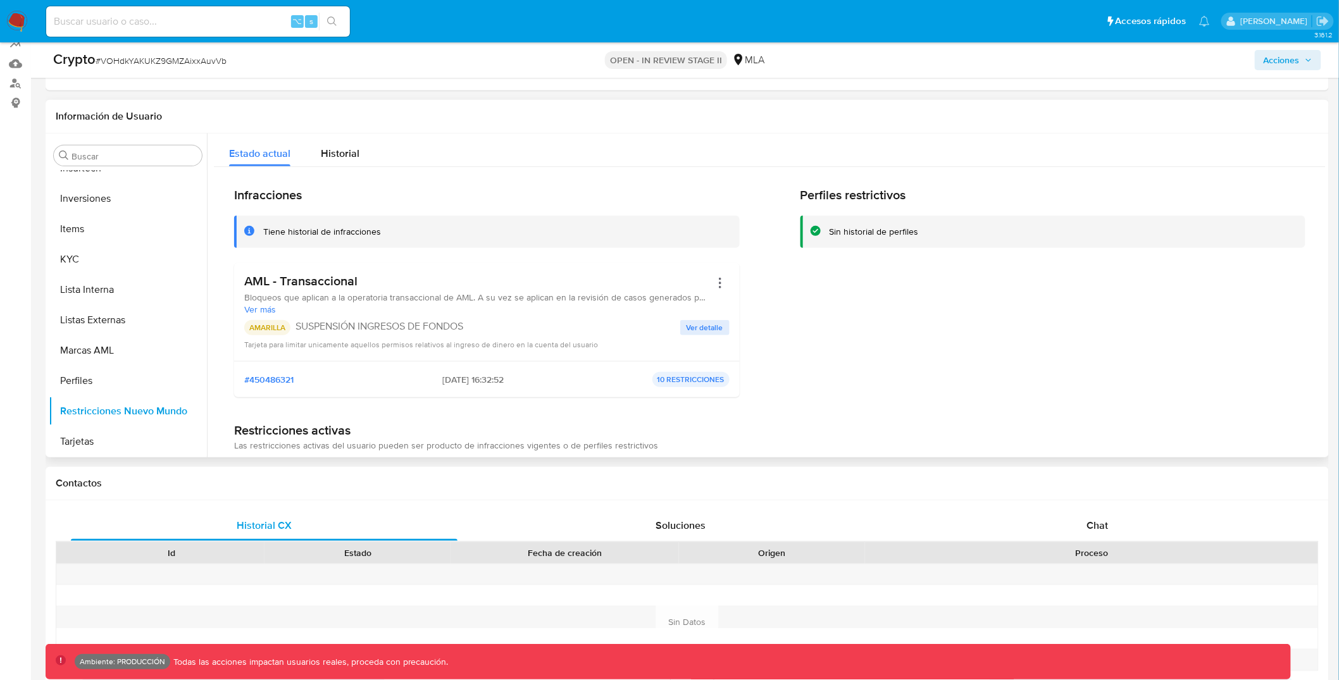
click at [451, 324] on p "SUSPENSIÓN INGRESOS DE FONDOS" at bounding box center [488, 326] width 385 height 13
drag, startPoint x: 489, startPoint y: 328, endPoint x: 286, endPoint y: 320, distance: 202.7
click at [286, 320] on div "AMARILLA SUSPENSIÓN INGRESOS DE FONDOS" at bounding box center [462, 327] width 436 height 15
click at [851, 413] on div "Infracciones Tiene historial de infracciones AML - Transaccional Bloqueos que a…" at bounding box center [770, 446] width 1112 height 558
drag, startPoint x: 795, startPoint y: 408, endPoint x: 234, endPoint y: 193, distance: 601.5
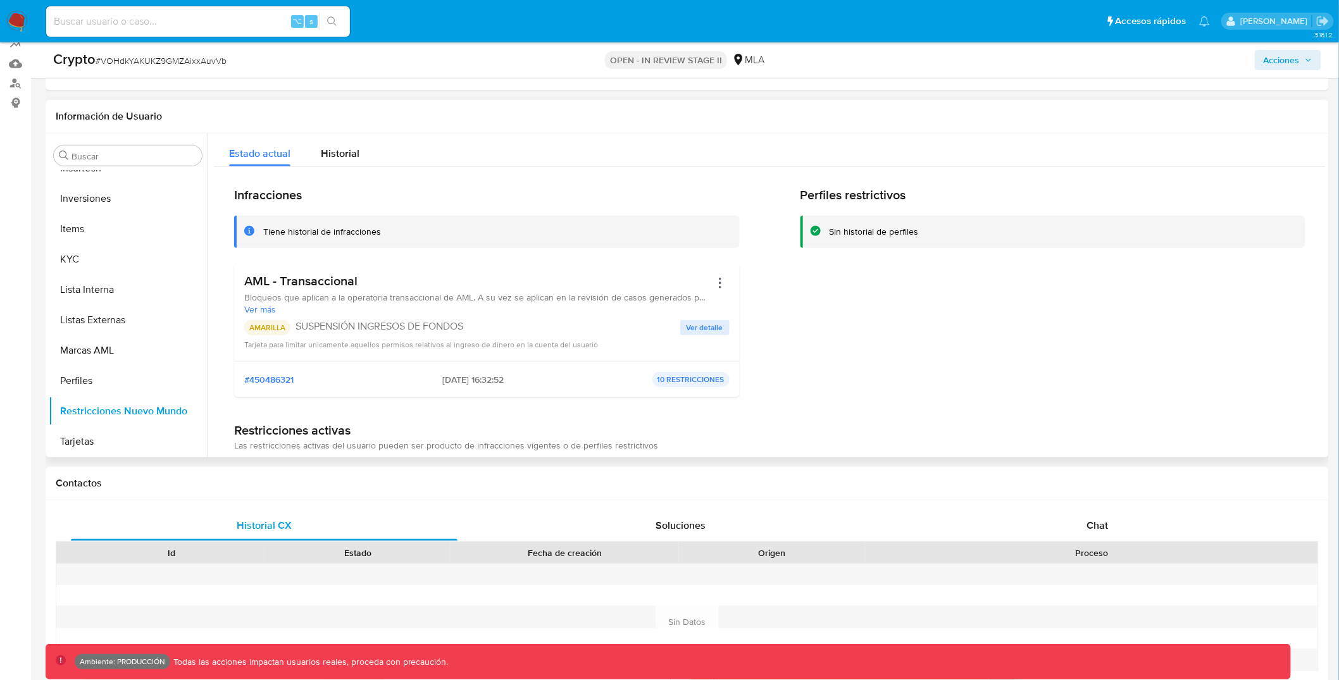
click at [234, 193] on div "Infracciones Tiene historial de infracciones AML - Transaccional Bloqueos que a…" at bounding box center [769, 297] width 1071 height 220
click at [247, 192] on h2 "Infracciones" at bounding box center [487, 195] width 506 height 16
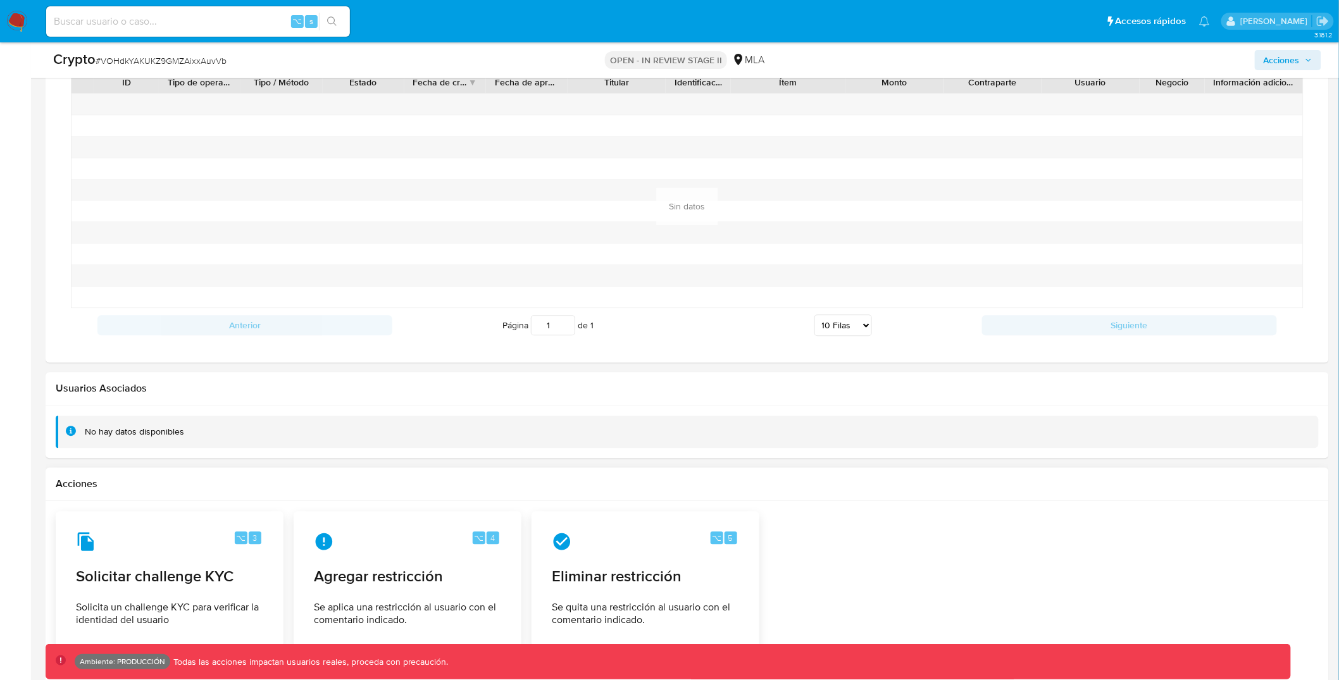
scroll to position [1330, 0]
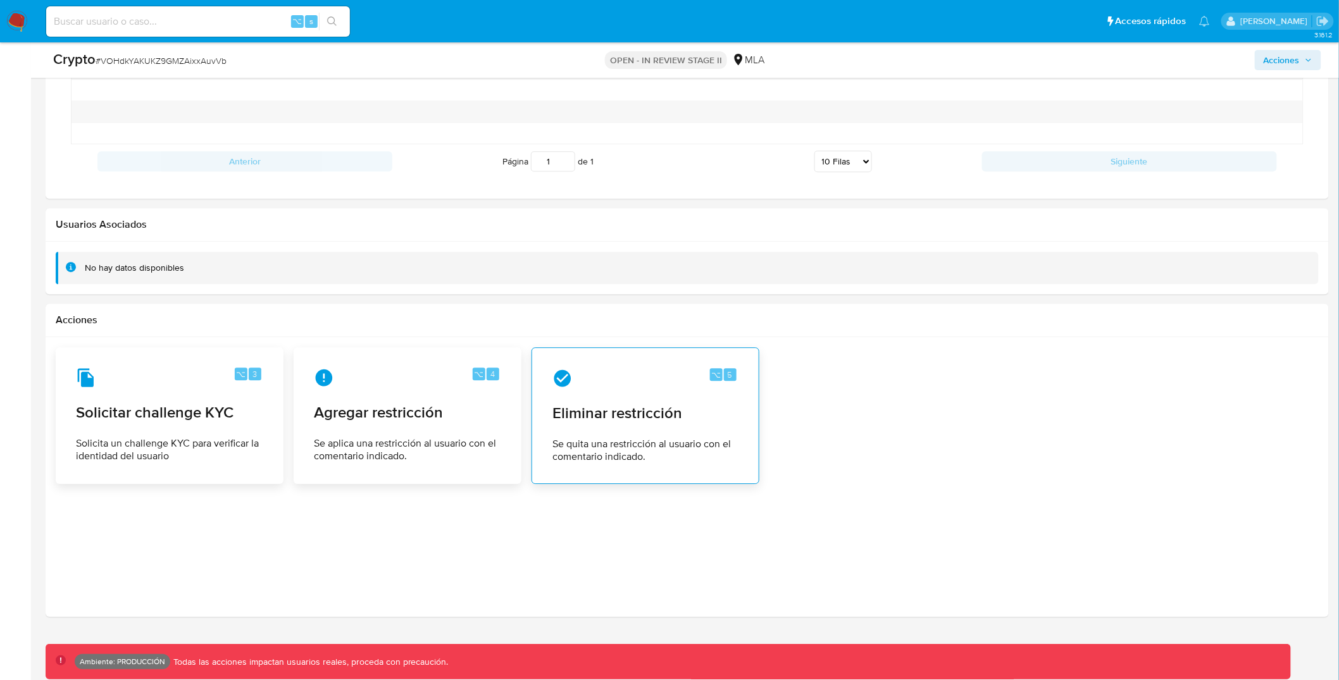
click at [605, 408] on span "Eliminar restricción" at bounding box center [645, 413] width 186 height 19
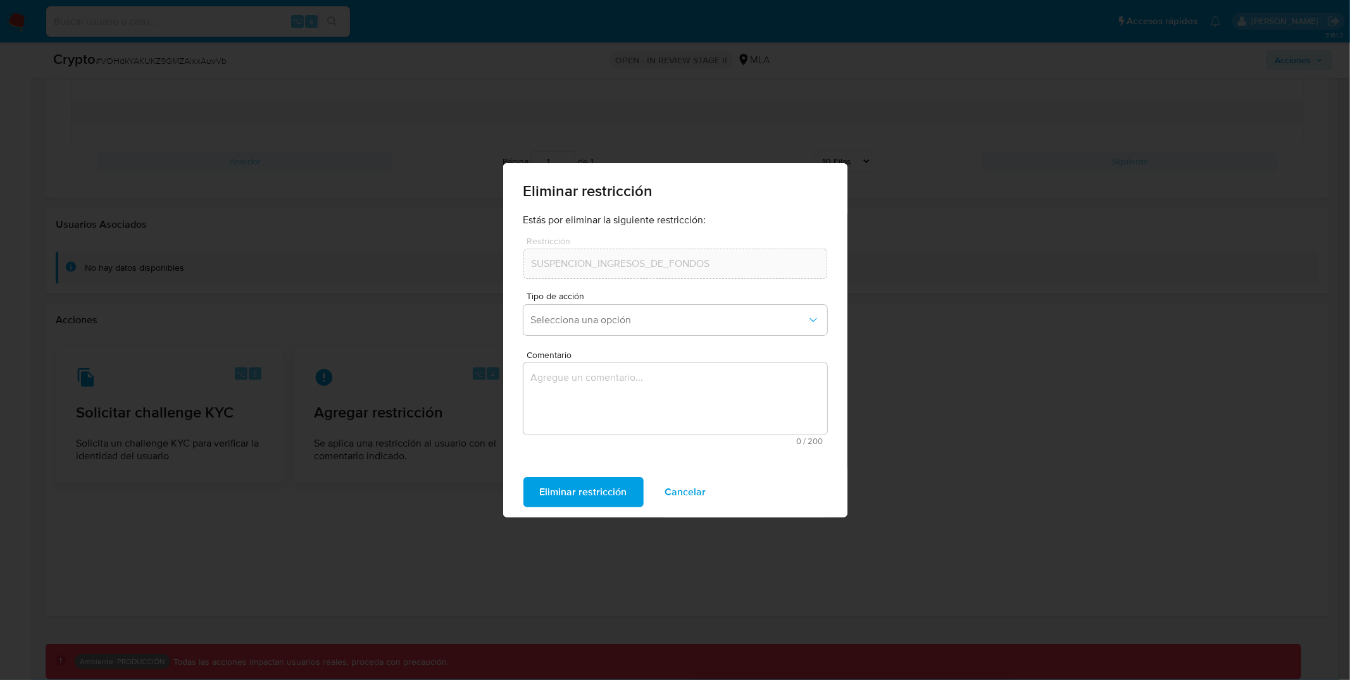
click at [706, 490] on button "Cancelar" at bounding box center [686, 492] width 74 height 30
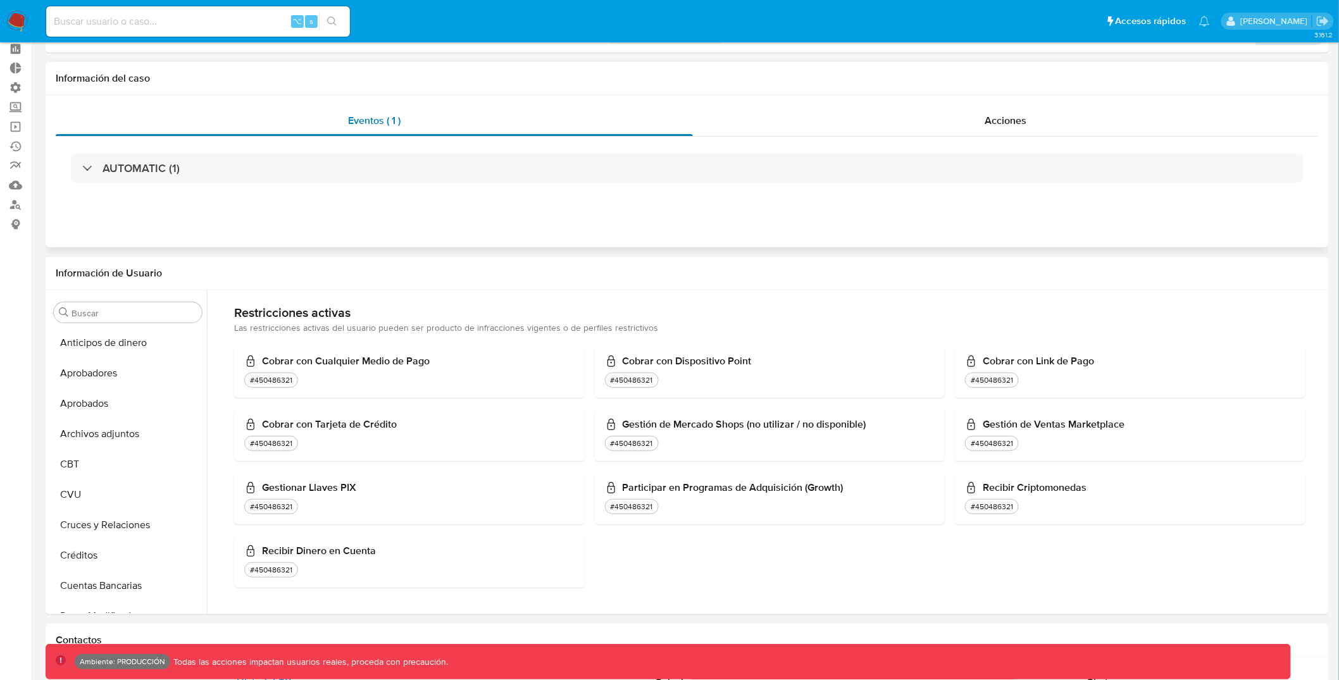
scroll to position [0, 0]
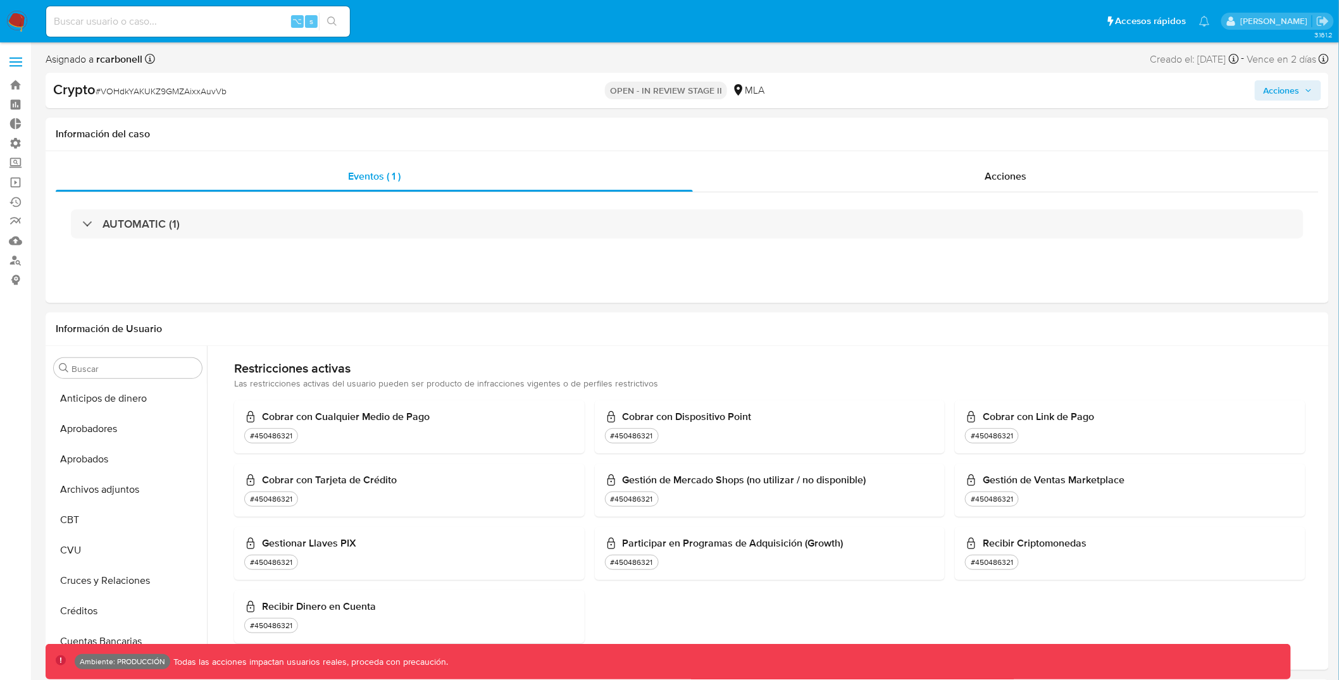
click at [20, 61] on span at bounding box center [15, 62] width 13 height 2
click at [0, 0] on input "checkbox" at bounding box center [0, 0] width 0 height 0
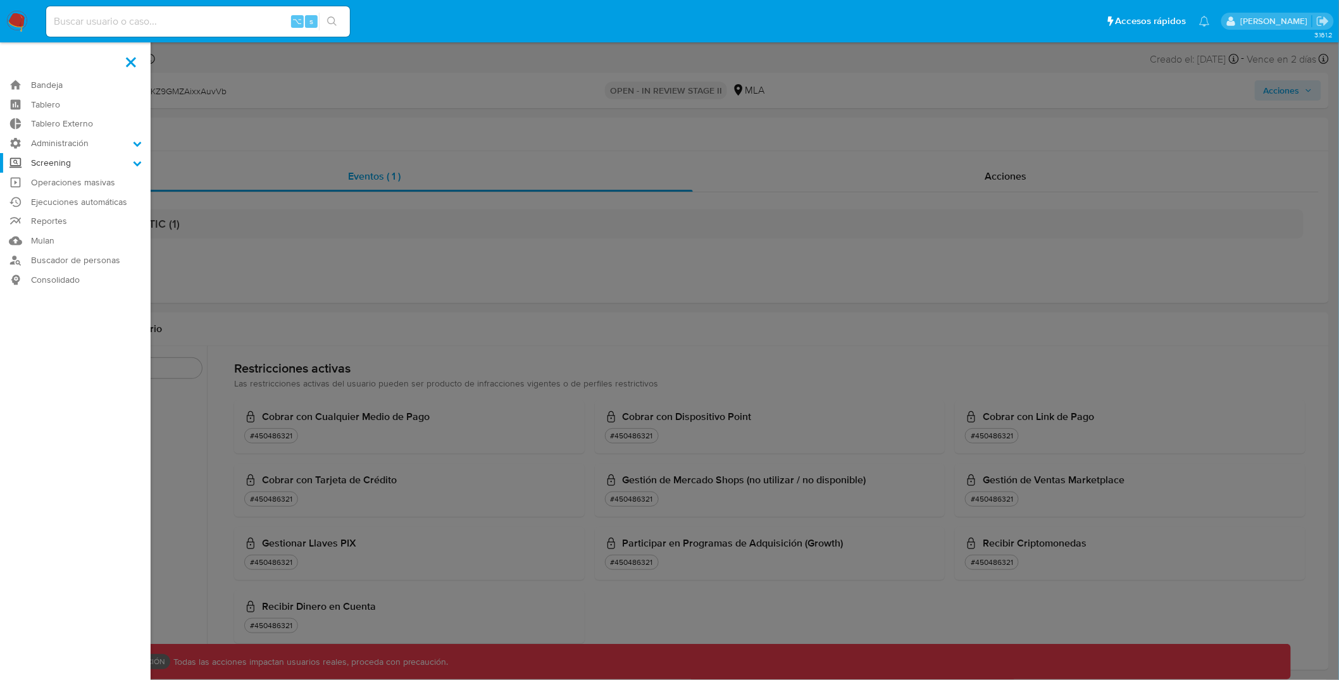
click at [113, 167] on label "Screening" at bounding box center [75, 163] width 151 height 20
click at [0, 0] on input "Screening" at bounding box center [0, 0] width 0 height 0
click at [610, 334] on label at bounding box center [669, 340] width 1339 height 680
click at [0, 0] on input "checkbox" at bounding box center [0, 0] width 0 height 0
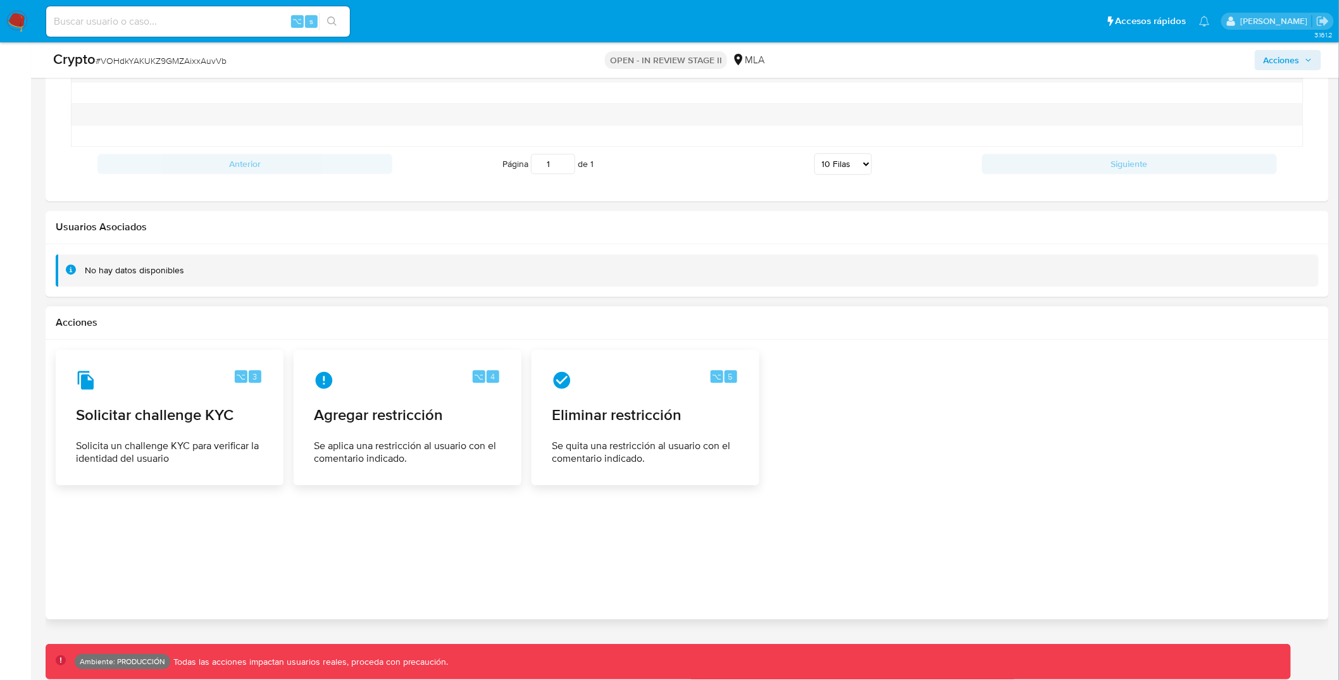
scroll to position [1330, 0]
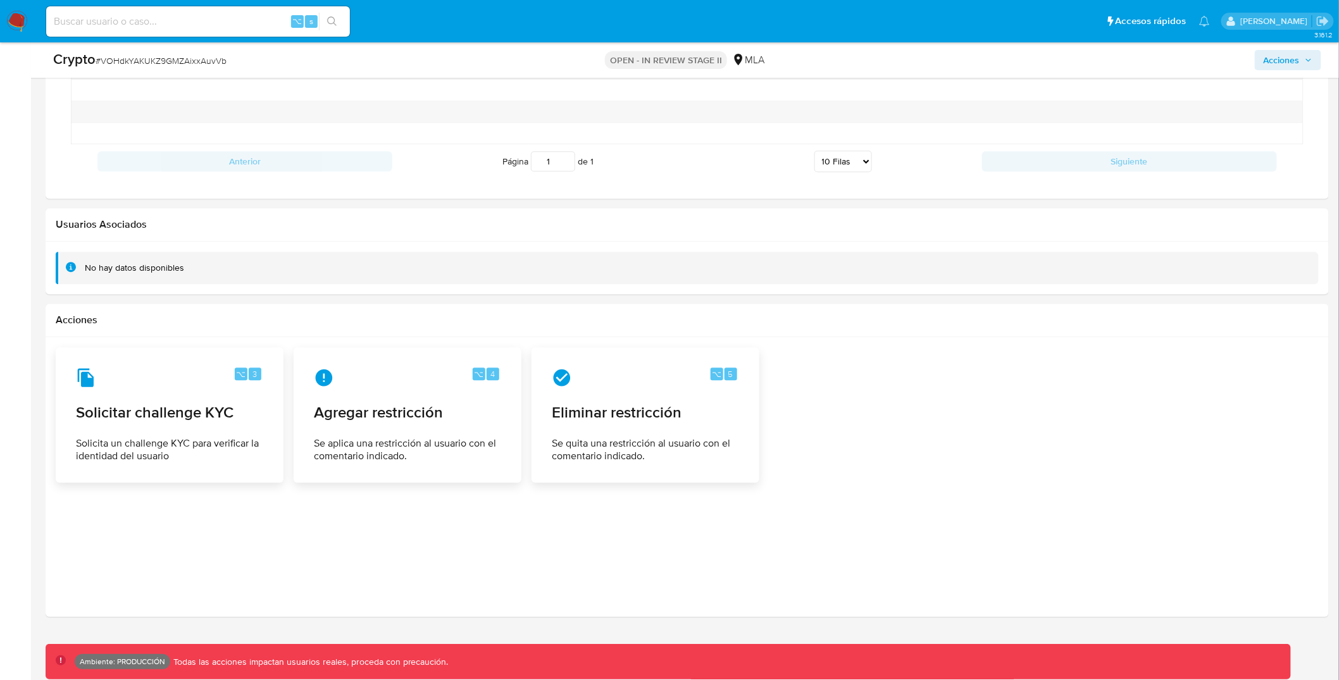
click at [172, 25] on input at bounding box center [198, 21] width 304 height 16
paste input "311489068"
type input "311489068"
click at [346, 25] on div "311489068 ⌥ s" at bounding box center [198, 21] width 304 height 35
click at [341, 25] on button "search-icon" at bounding box center [332, 22] width 26 height 18
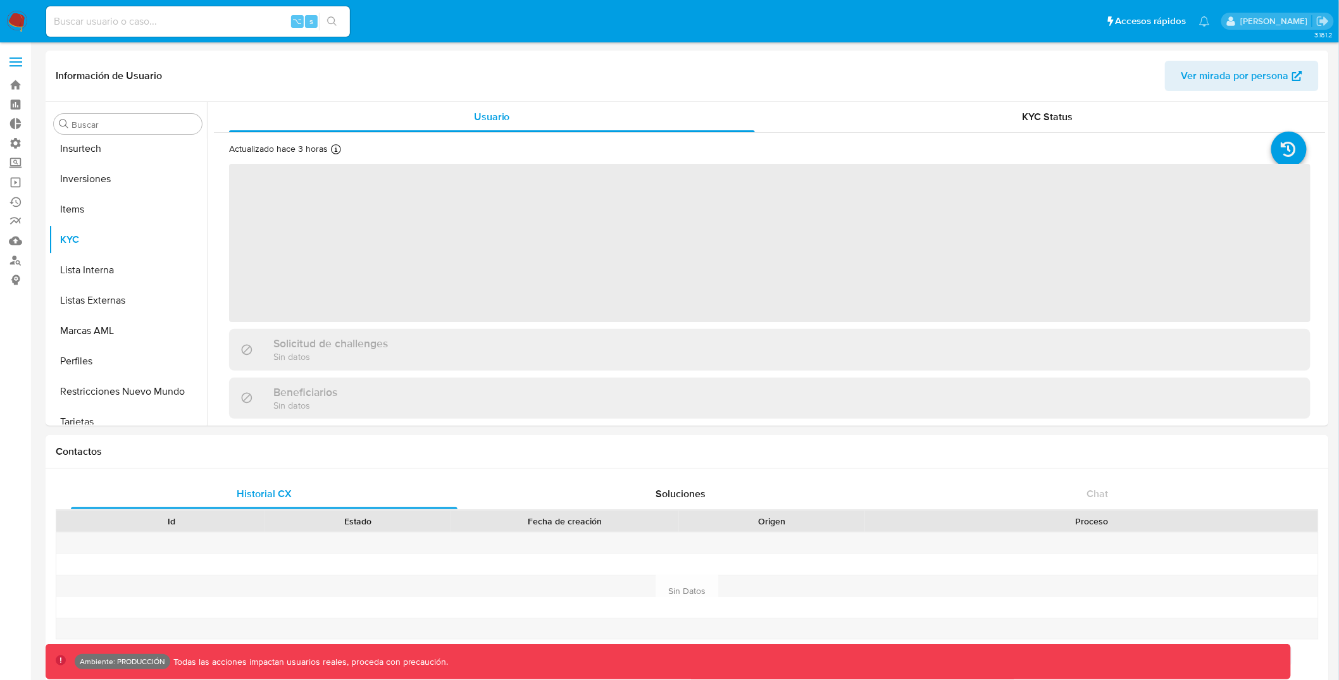
scroll to position [656, 0]
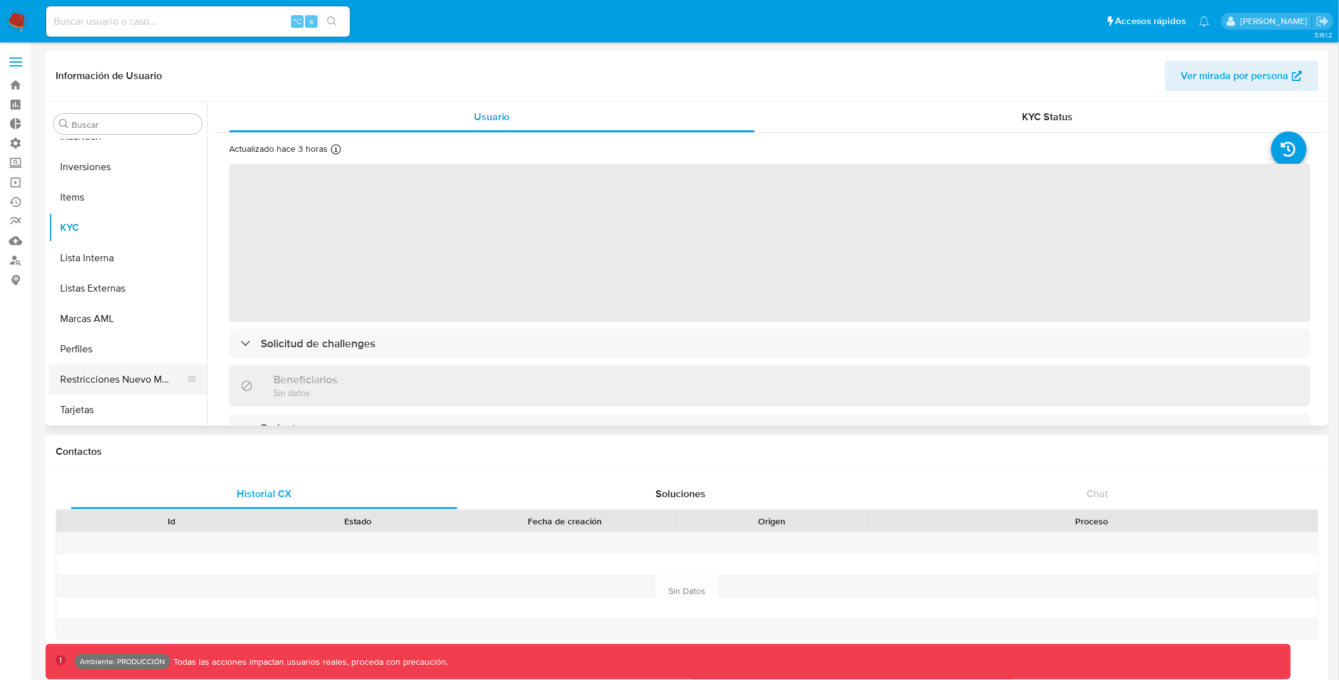
click at [126, 372] on button "Restricciones Nuevo Mundo" at bounding box center [123, 380] width 148 height 30
select select "10"
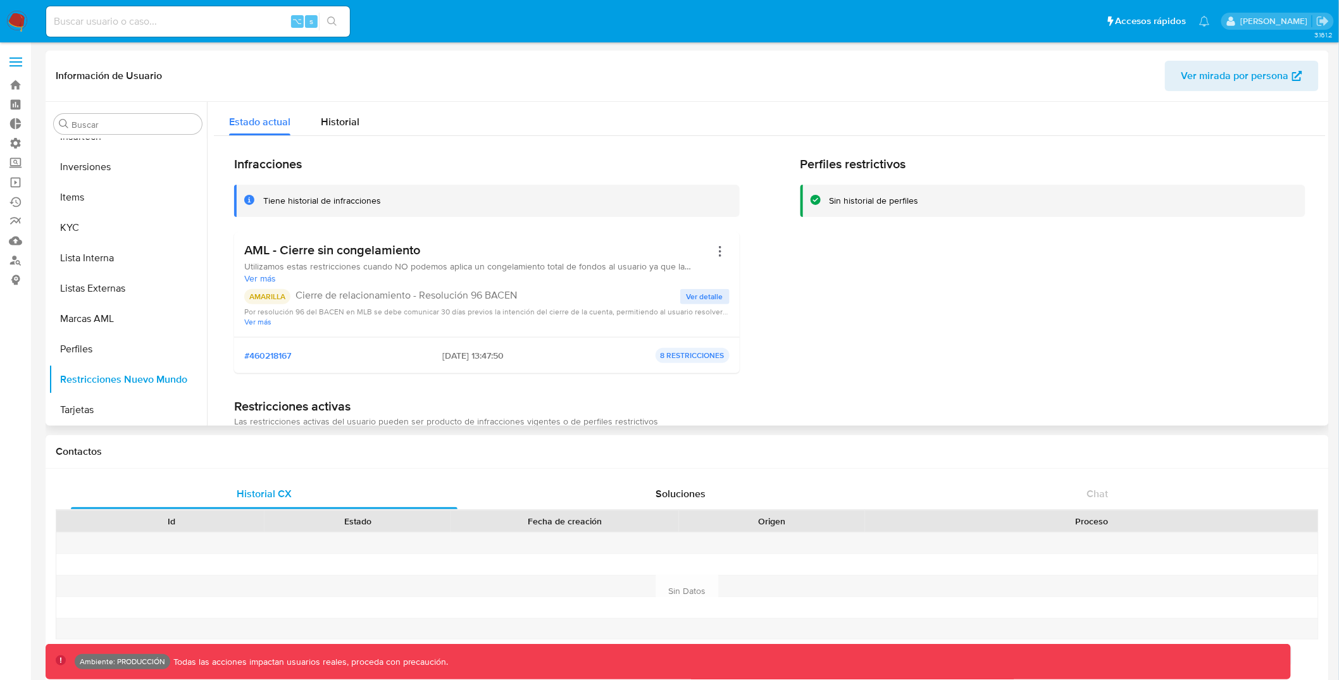
click at [930, 341] on div "Perfiles restrictivos Sin historial de perfiles" at bounding box center [1054, 269] width 506 height 227
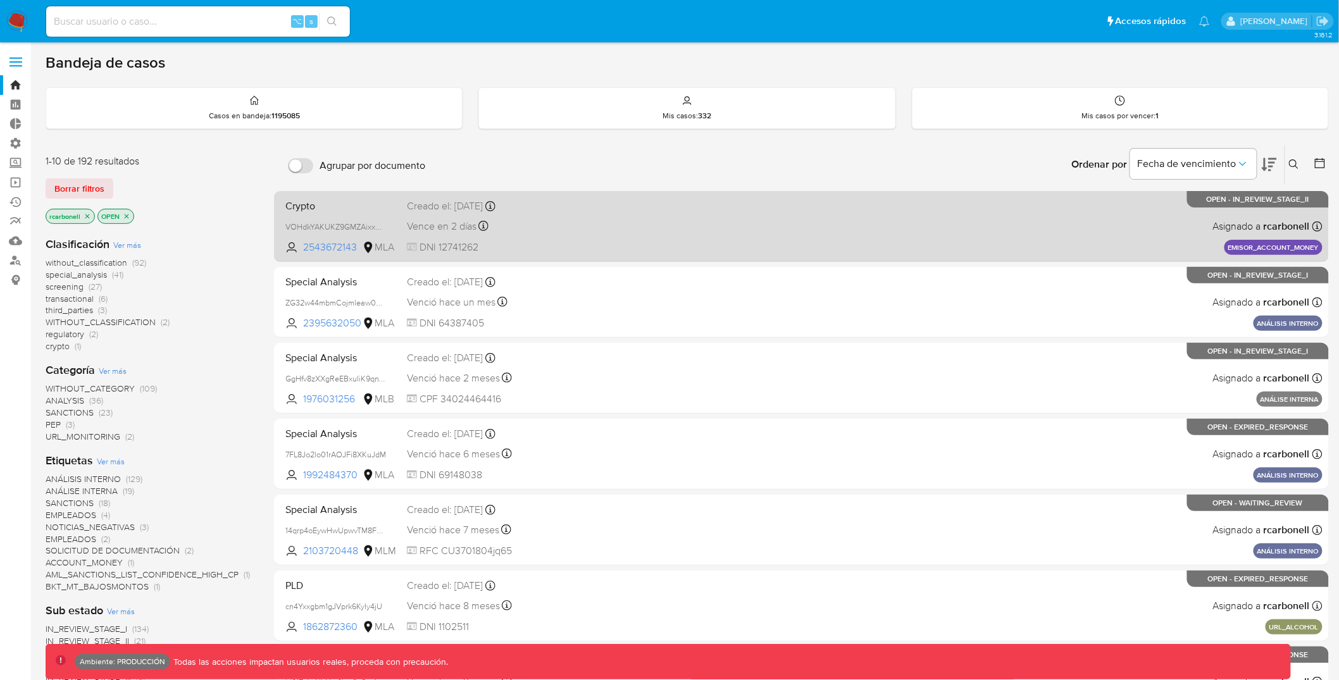
click at [593, 214] on div "Crypto VOHdkYAKUKZ9GMZAixxAuvVb 2543672143 MLA Creado el: 10/07/2025 Creado el:…" at bounding box center [801, 226] width 1042 height 64
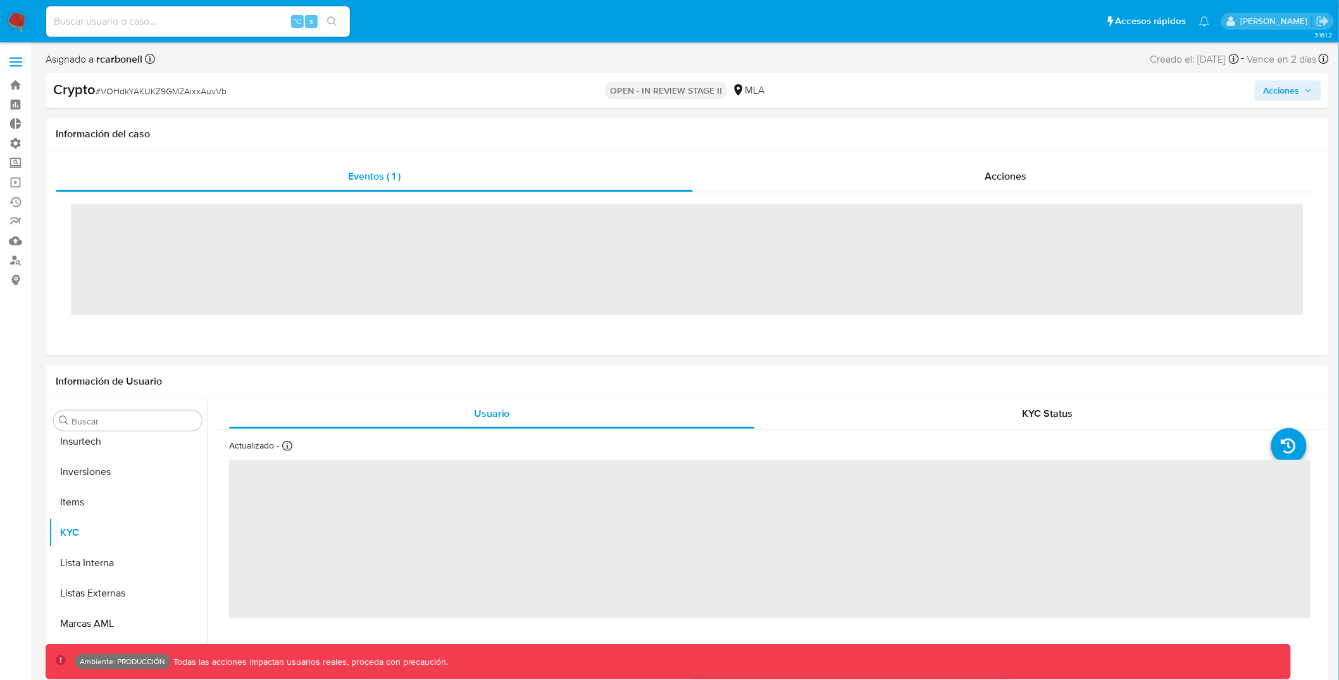
scroll to position [656, 0]
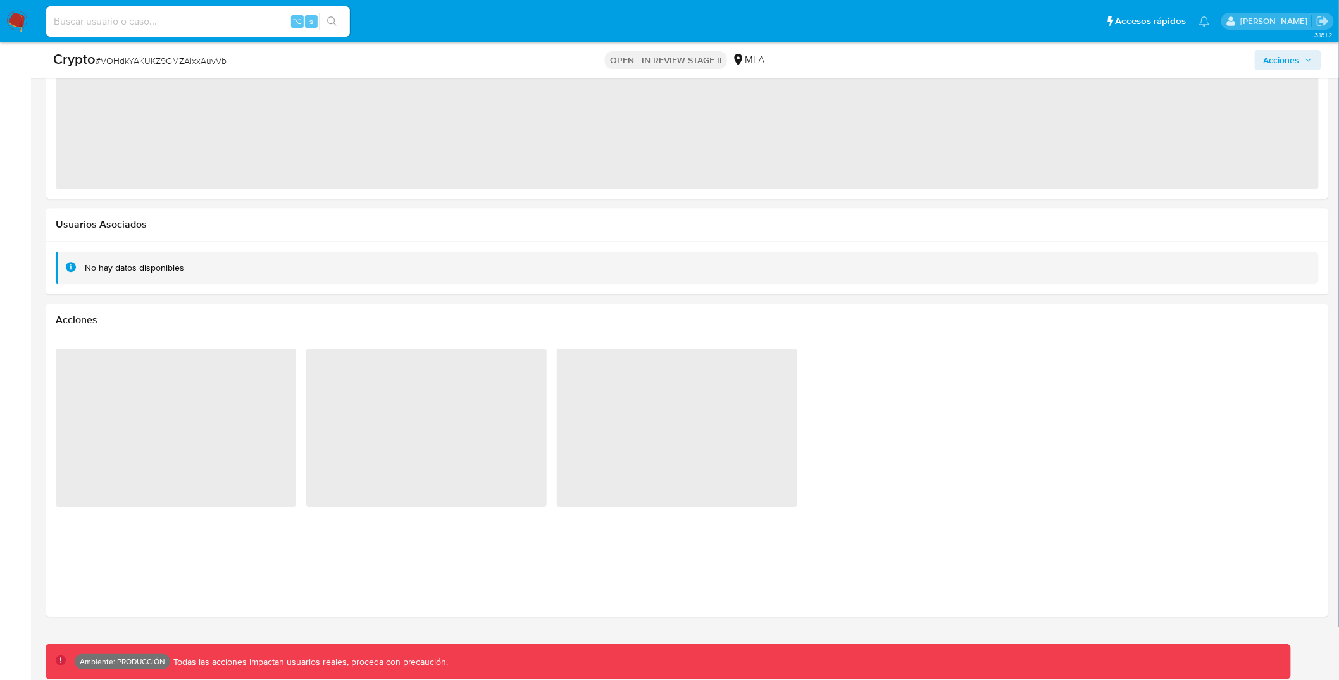
select select "10"
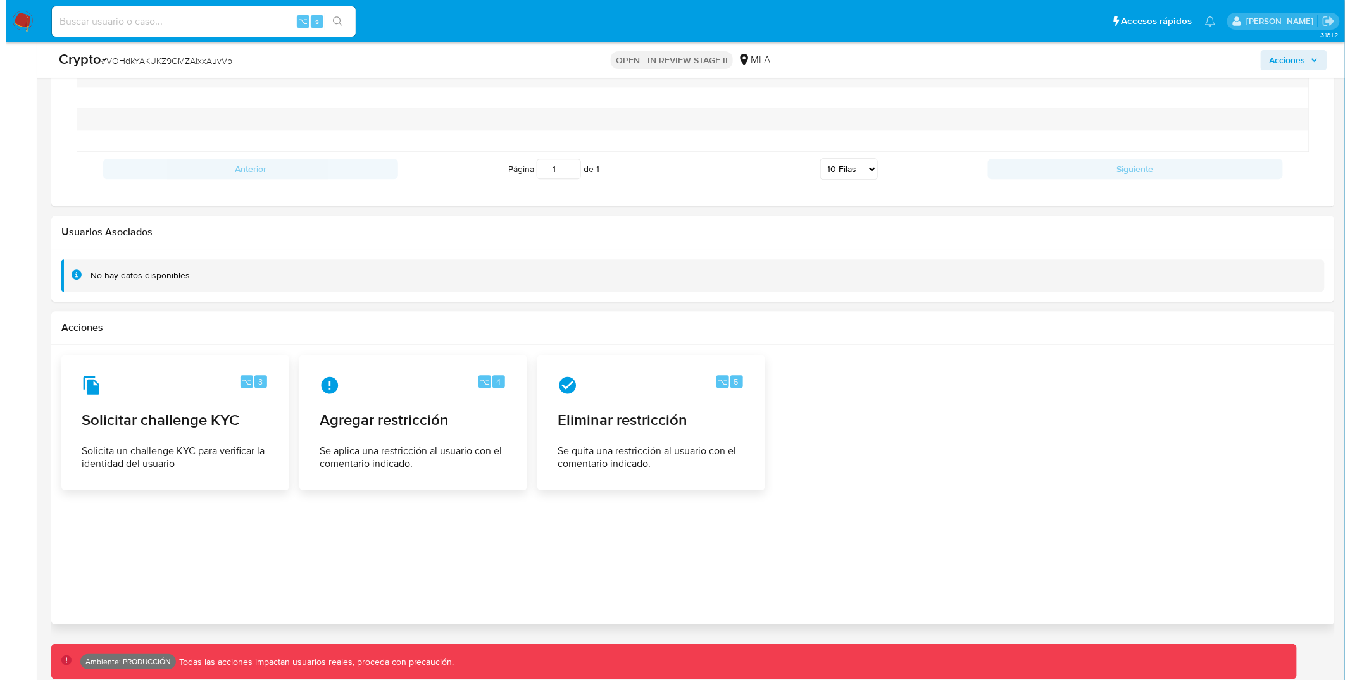
scroll to position [1330, 0]
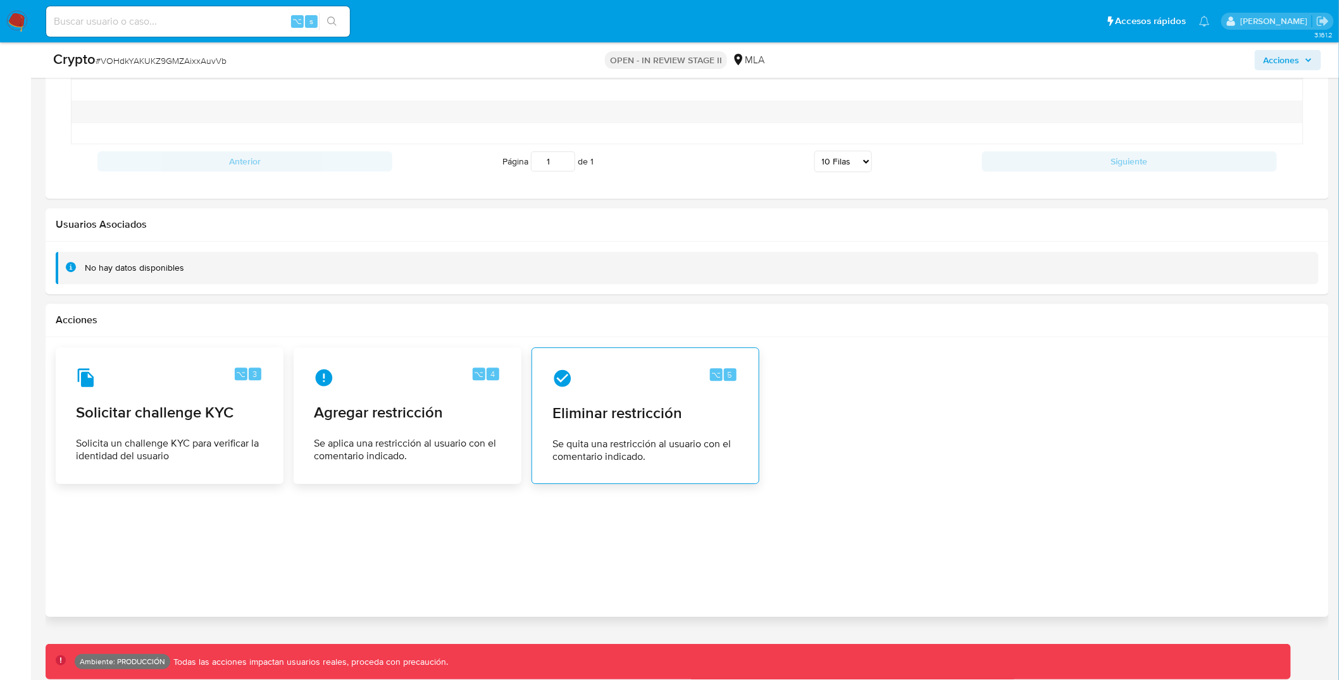
click at [678, 435] on div "⌥ 5 Eliminar restricción Se quita una restricción al usuario con el comentario …" at bounding box center [645, 415] width 206 height 115
